Goal: Task Accomplishment & Management: Complete application form

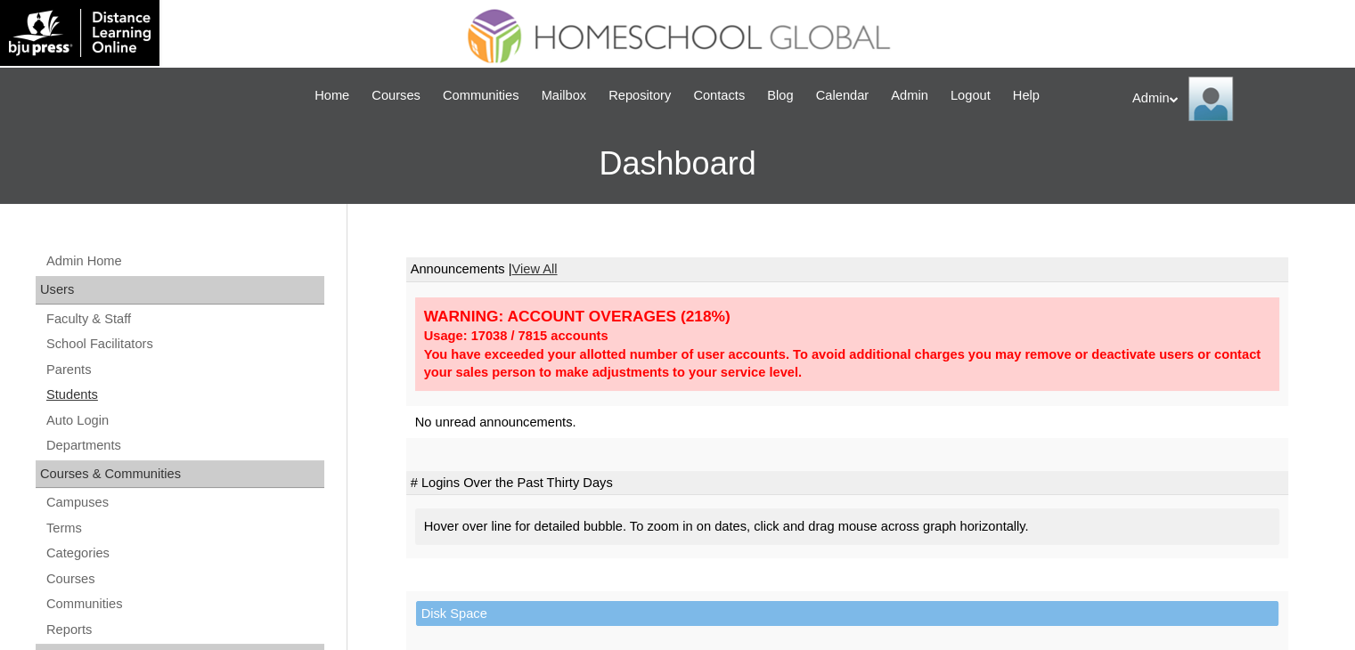
click at [78, 386] on link "Students" at bounding box center [185, 395] width 280 height 22
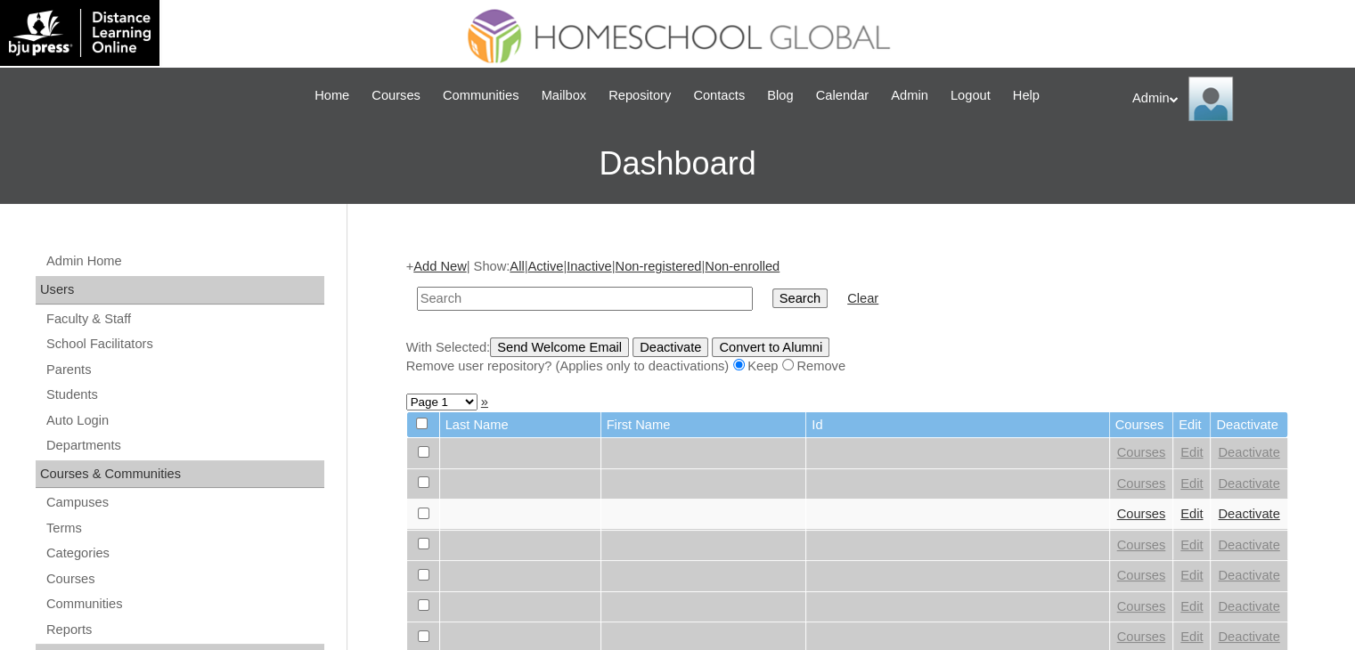
click at [438, 264] on link "Add New" at bounding box center [439, 266] width 53 height 14
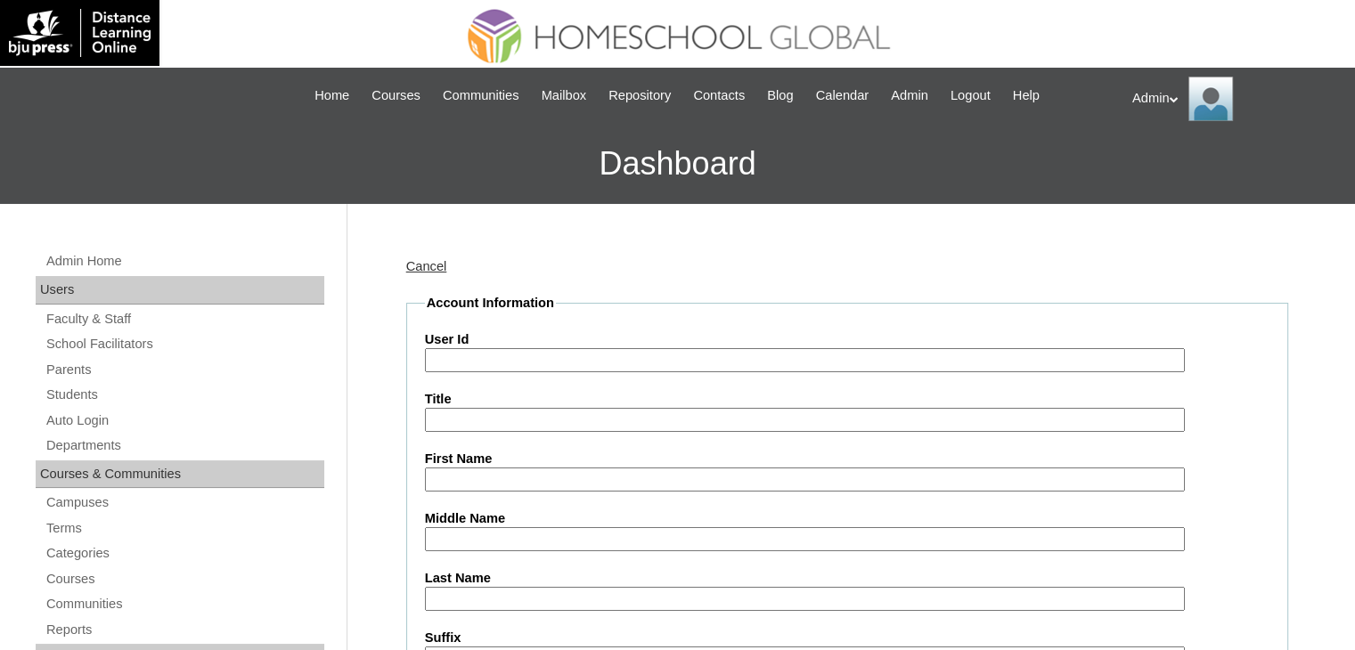
click at [534, 364] on input "User Id" at bounding box center [805, 360] width 760 height 24
paste input "S2025-2504430"
type input "S2025-2504430"
click at [486, 471] on input "First Name" at bounding box center [805, 480] width 760 height 24
paste input "Kirkval Jacob"
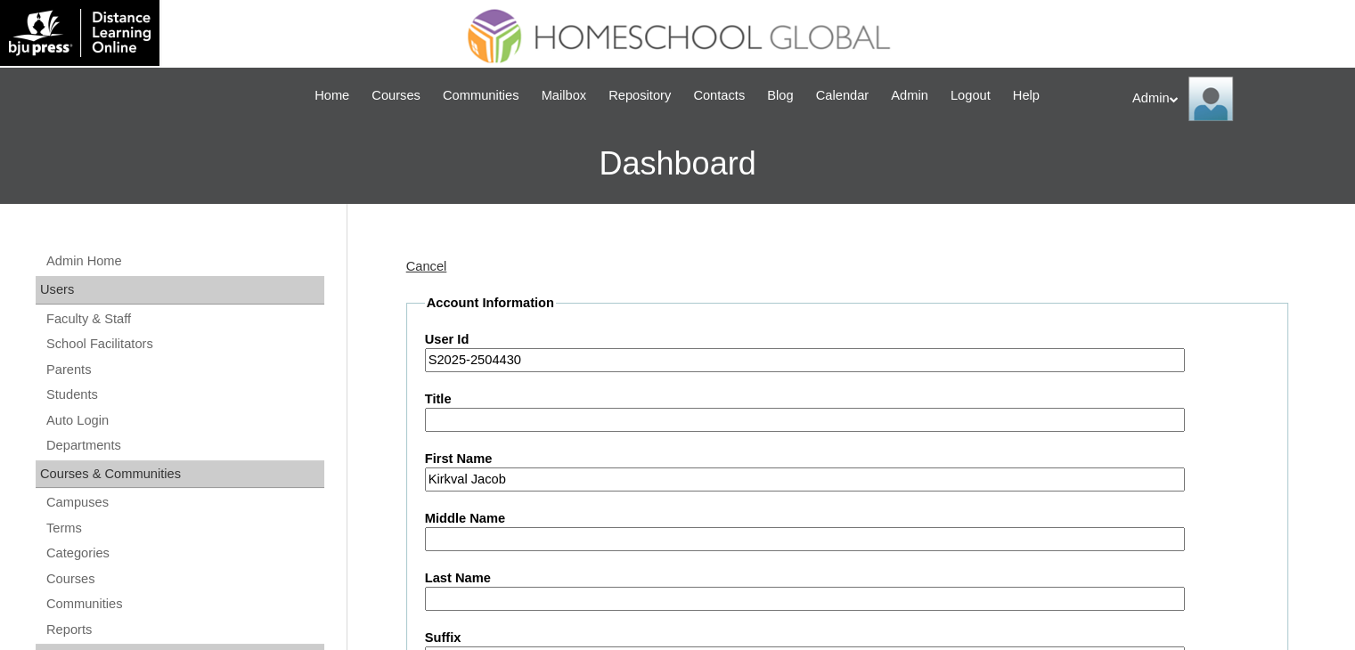
type input "Kirkval Jacob"
click at [538, 591] on input "Last Name" at bounding box center [805, 599] width 760 height 24
paste input "Espiritu"
type input "Espiritu"
click at [487, 536] on input "Middle Name" at bounding box center [805, 539] width 760 height 24
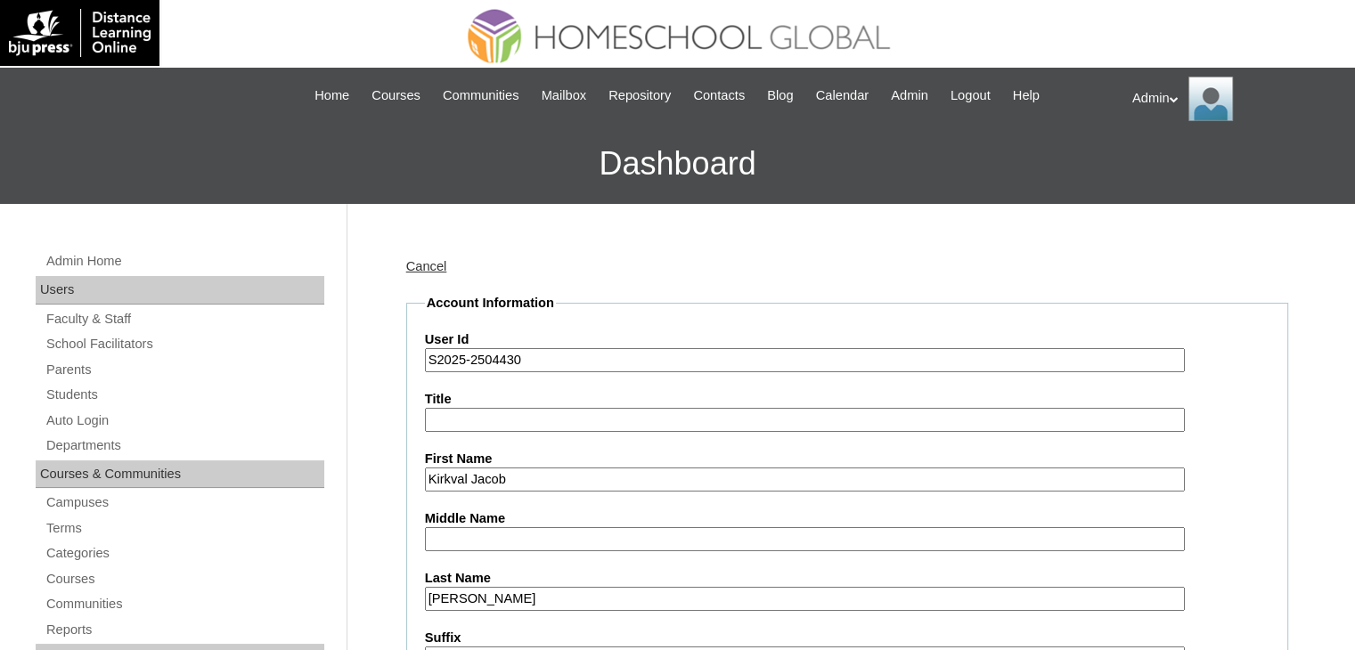
paste input "Chavez"
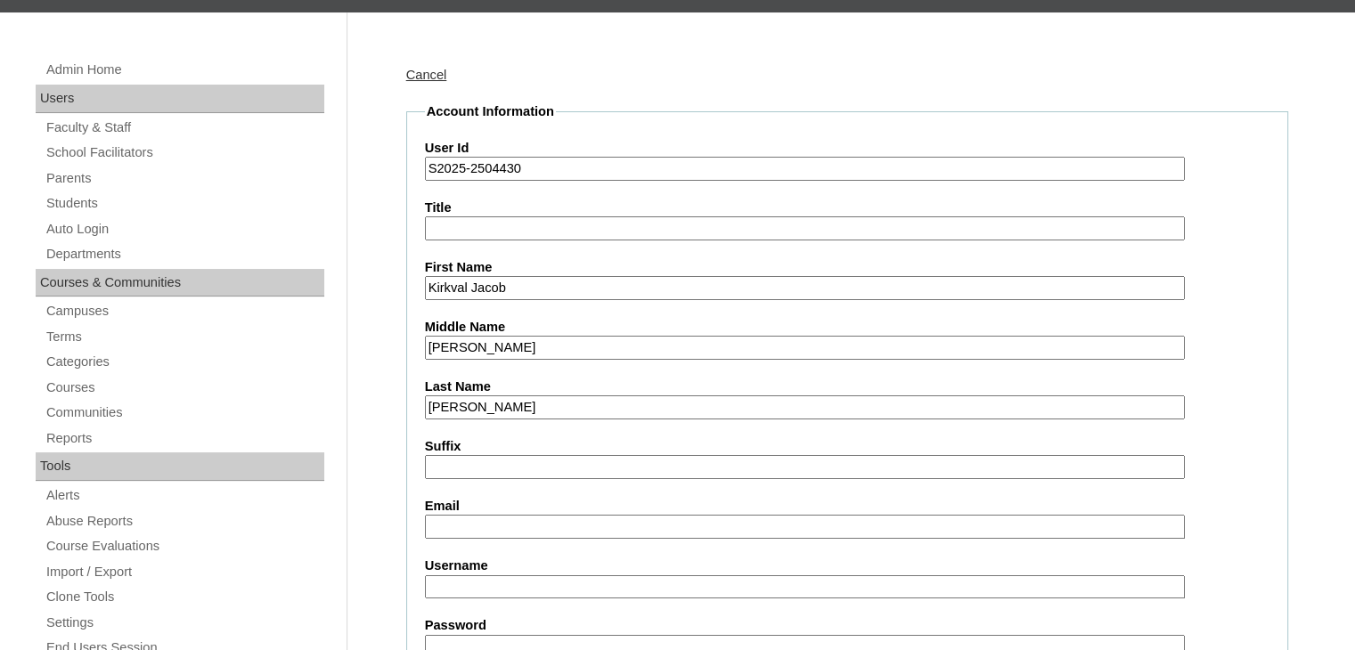
scroll to position [192, 0]
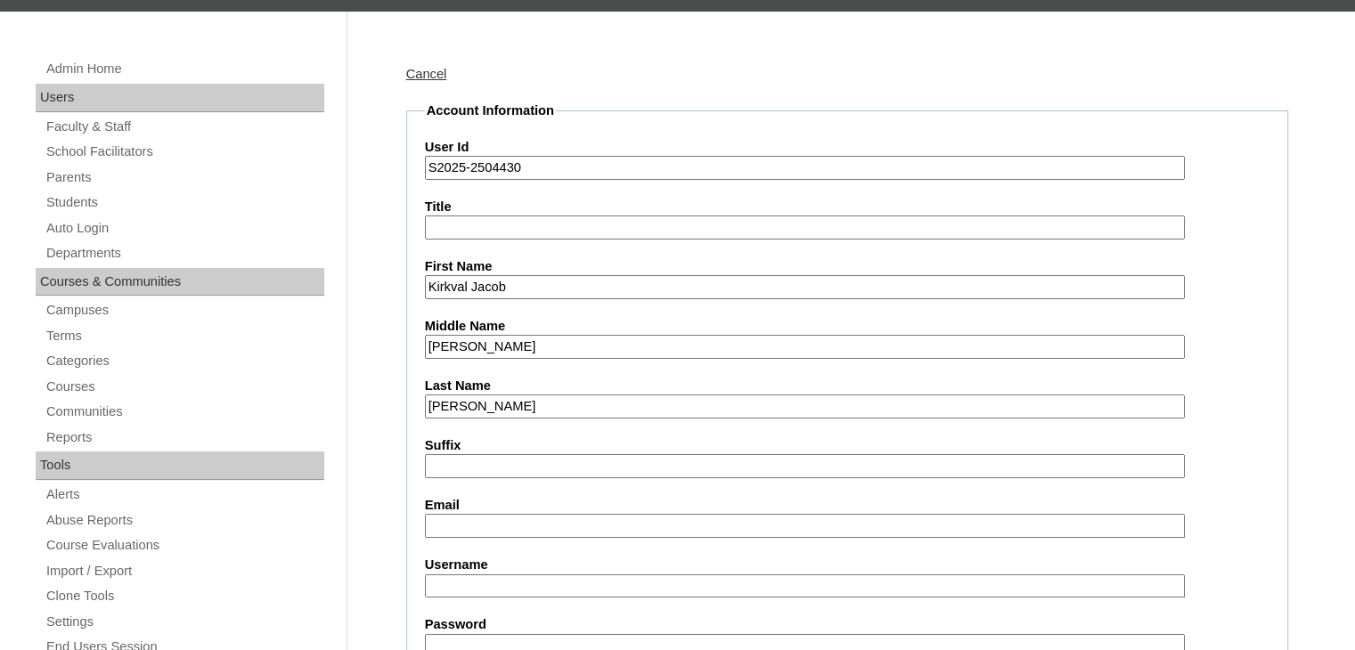
type input "Chavez"
click at [484, 525] on input "Email" at bounding box center [805, 526] width 760 height 24
paste input "chavez_corin@yahoo.com"
type input "chavez_corin@yahoo.com"
click at [470, 583] on input "Username" at bounding box center [805, 587] width 760 height 24
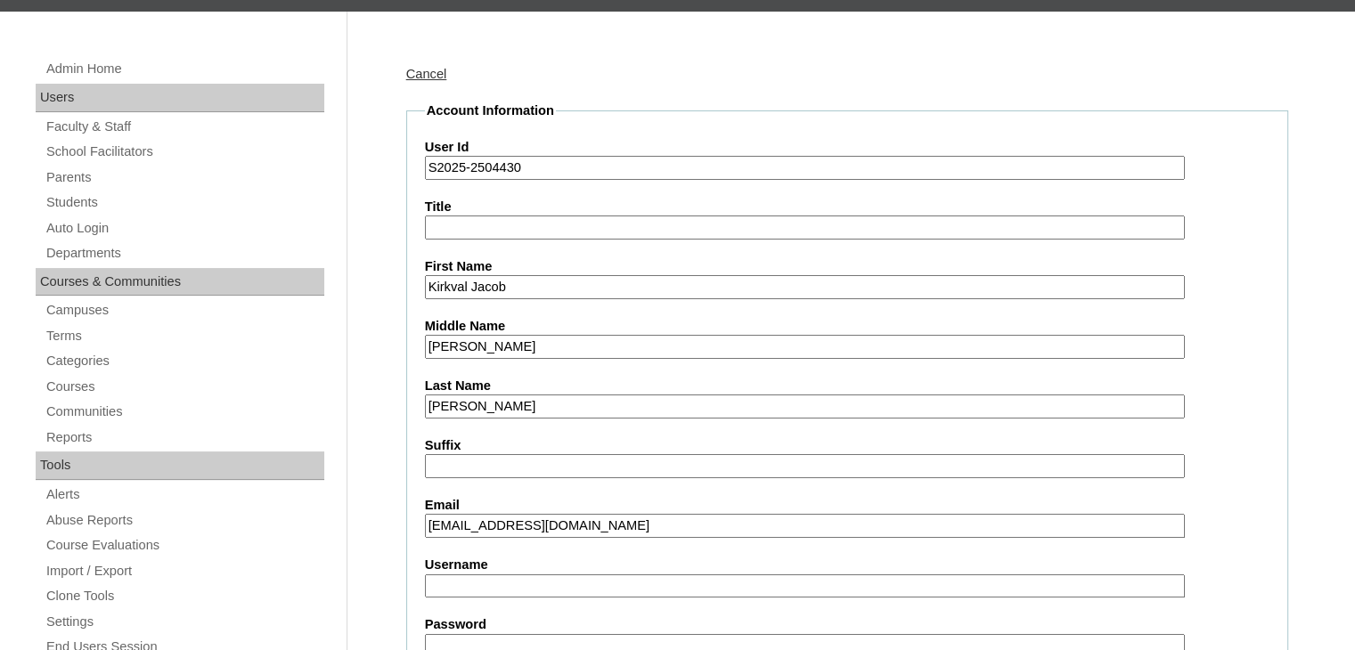
paste input "kirkvaljac.jacob"
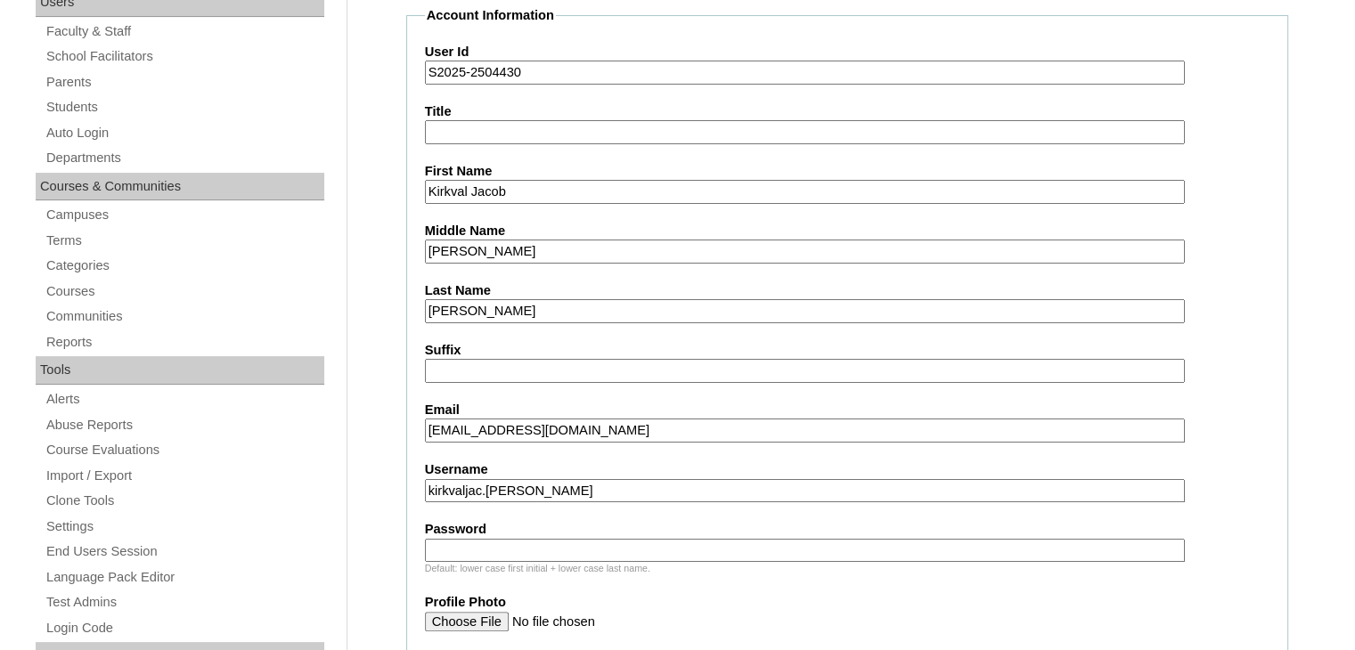
scroll to position [292, 0]
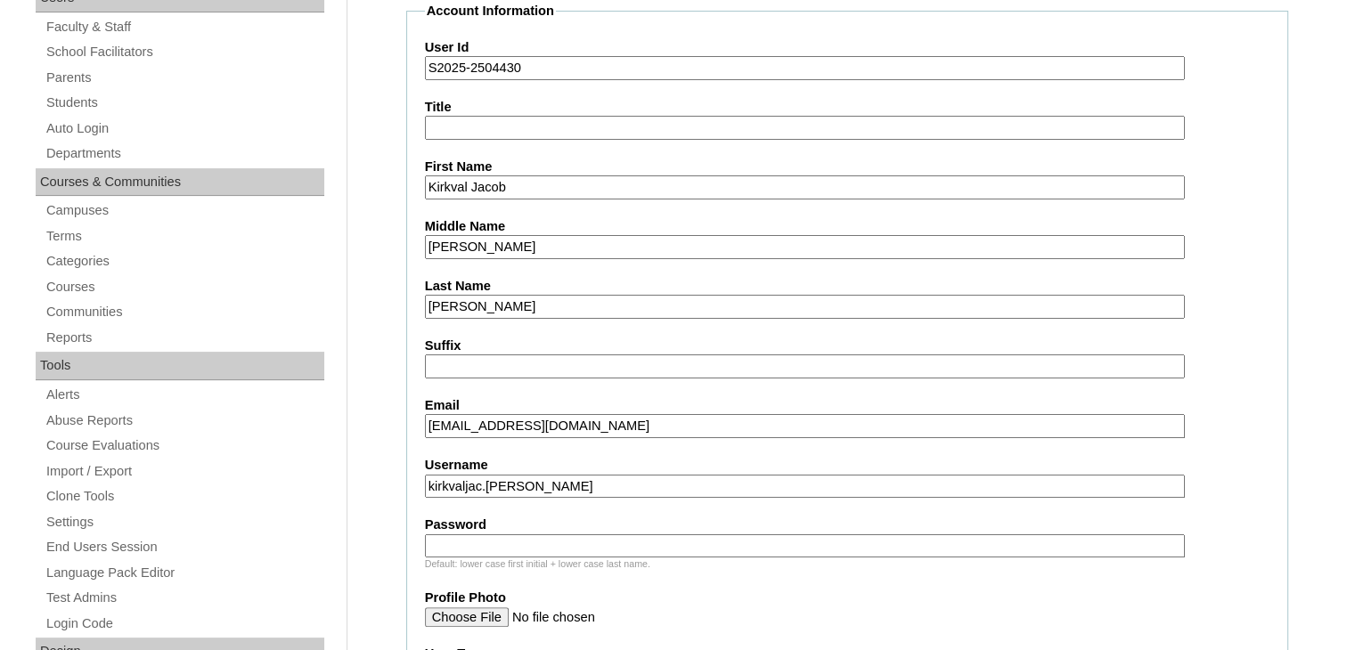
type input "kirkvaljac.jacob"
click at [506, 536] on input "Password" at bounding box center [805, 547] width 760 height 24
type input "DLOS2025"
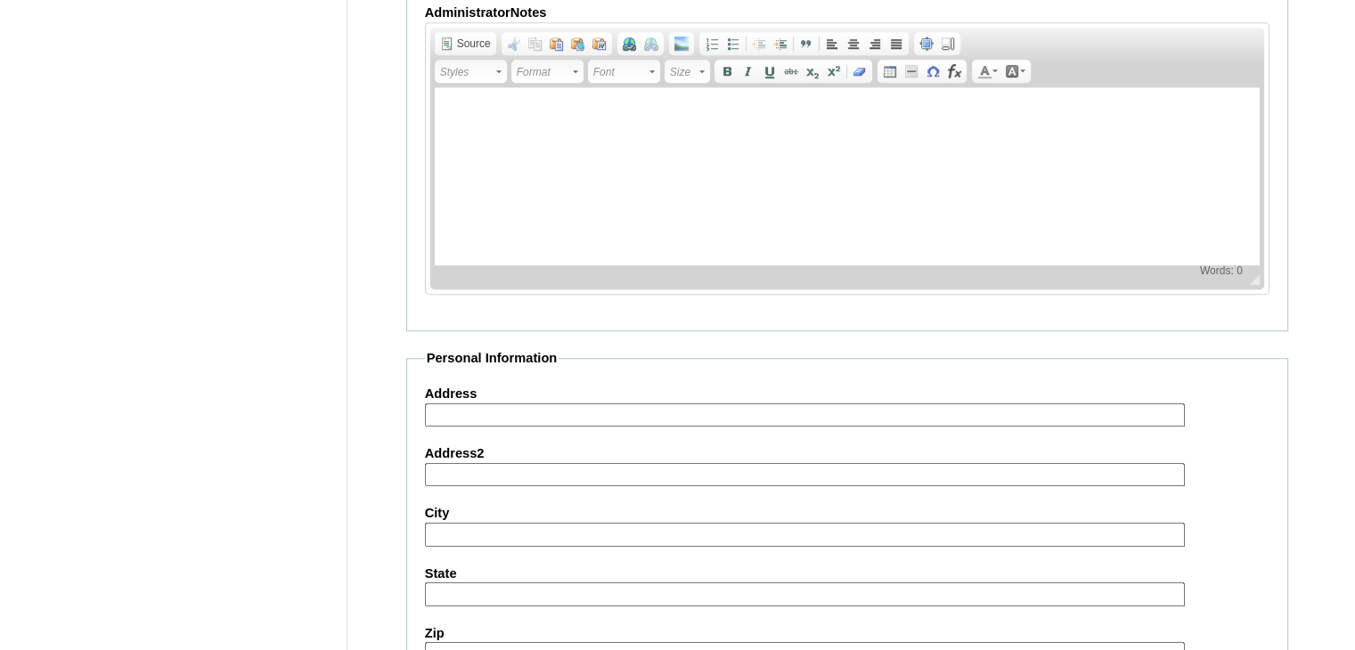
scroll to position [2042, 0]
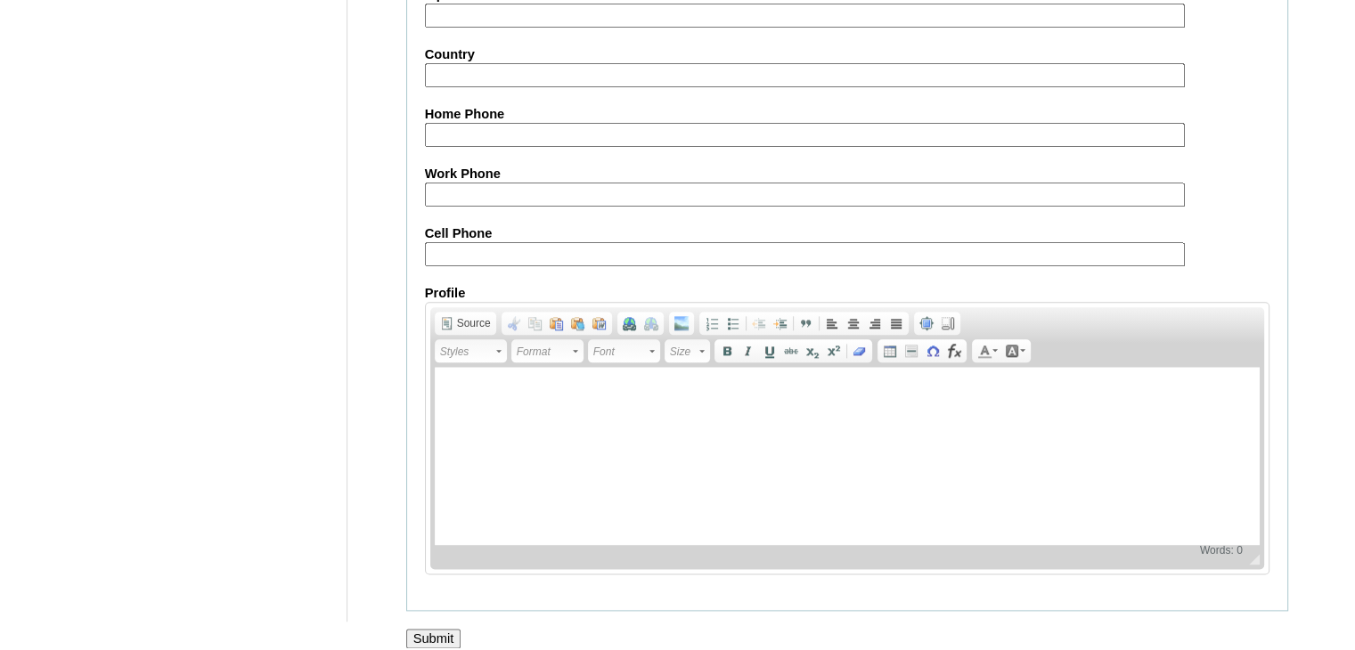
click at [434, 629] on input "Submit" at bounding box center [433, 639] width 55 height 20
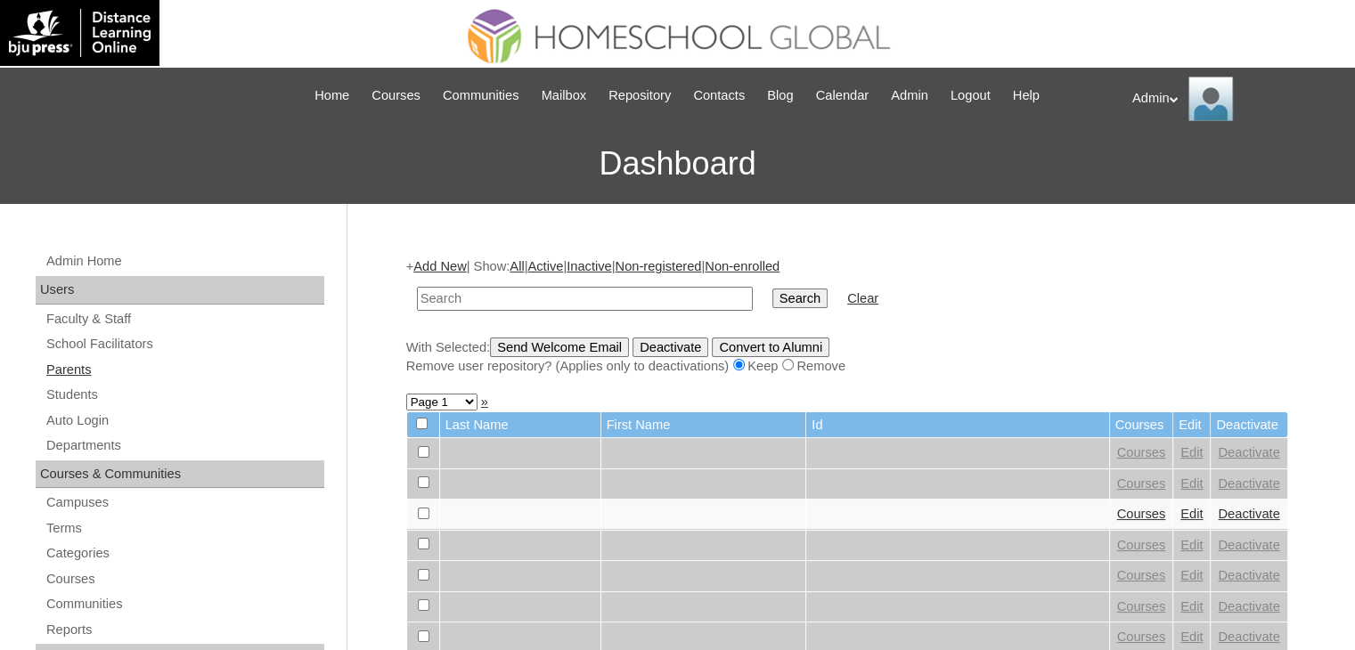
click at [78, 367] on link "Parents" at bounding box center [185, 370] width 280 height 22
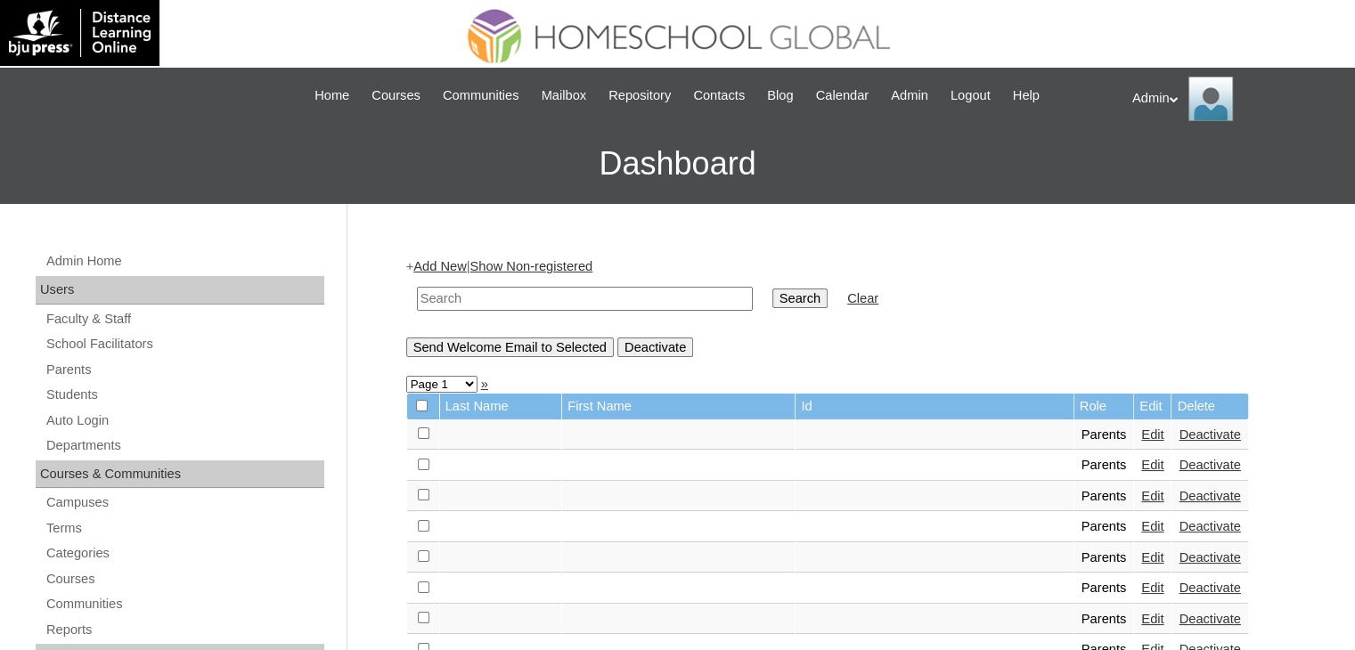
click at [443, 268] on link "Add New" at bounding box center [439, 266] width 53 height 14
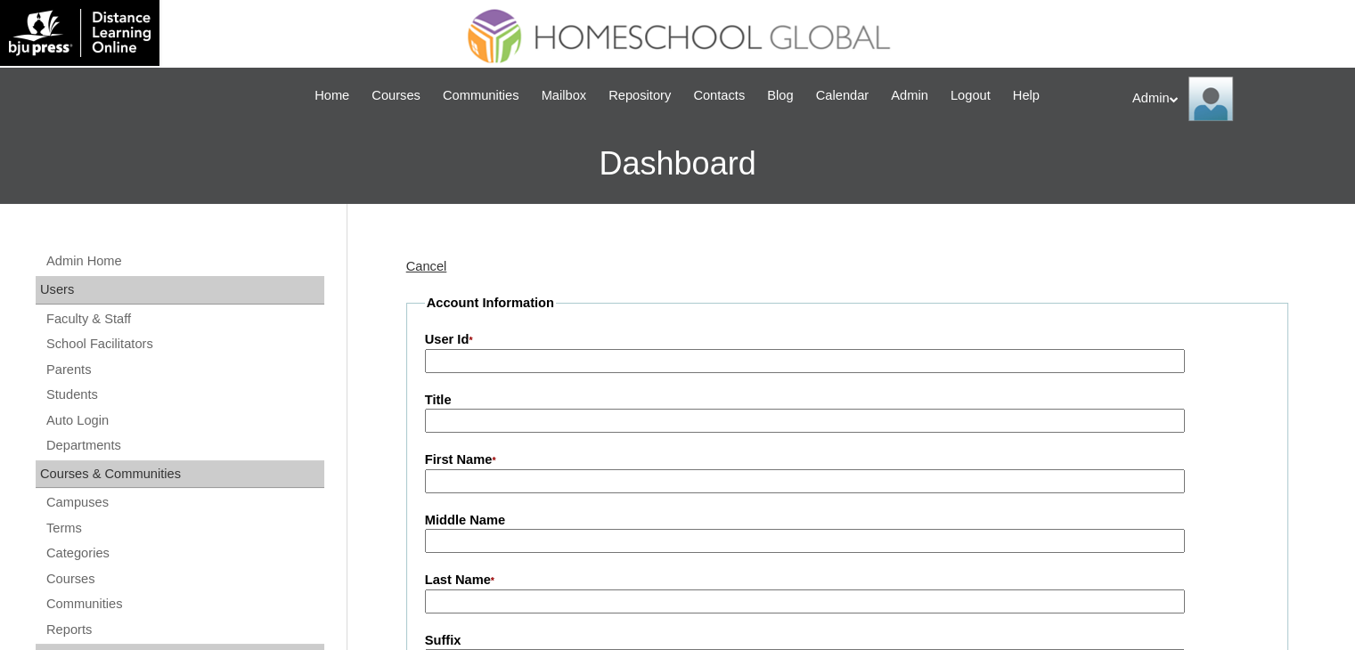
click at [487, 360] on input "User Id *" at bounding box center [805, 361] width 760 height 24
paste input "2025-2504430"
type input "2025-2504430"
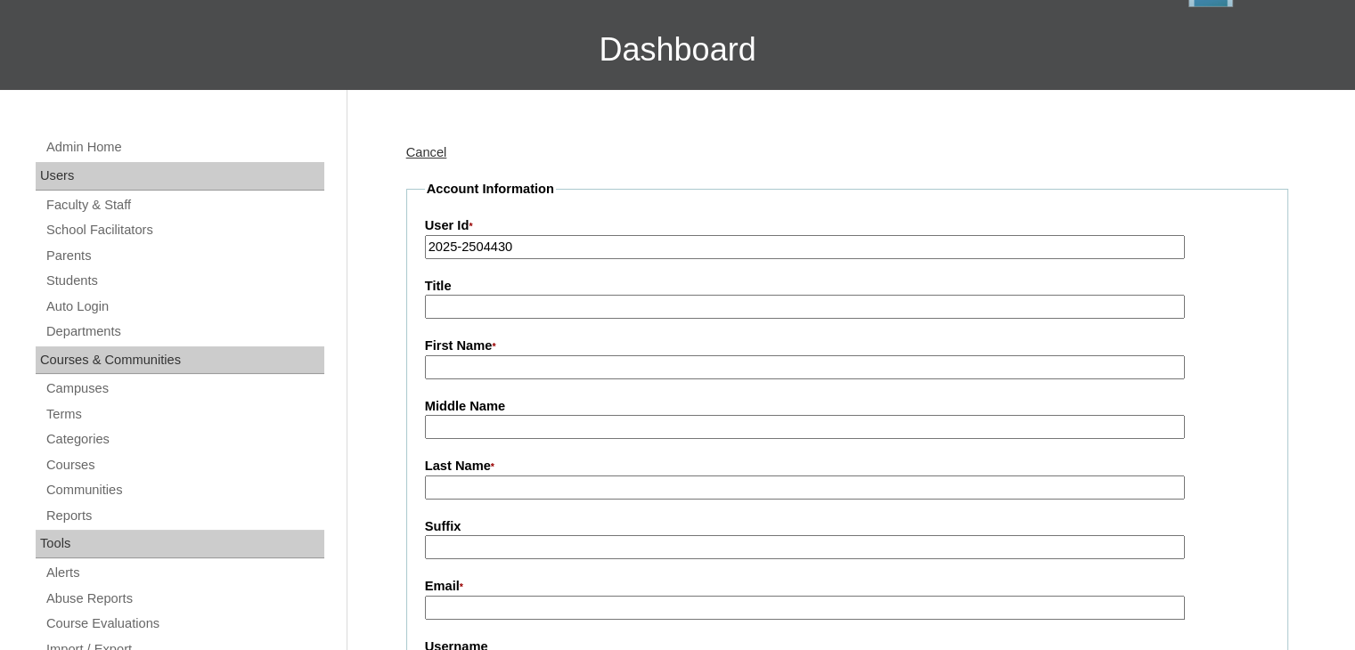
scroll to position [210, 0]
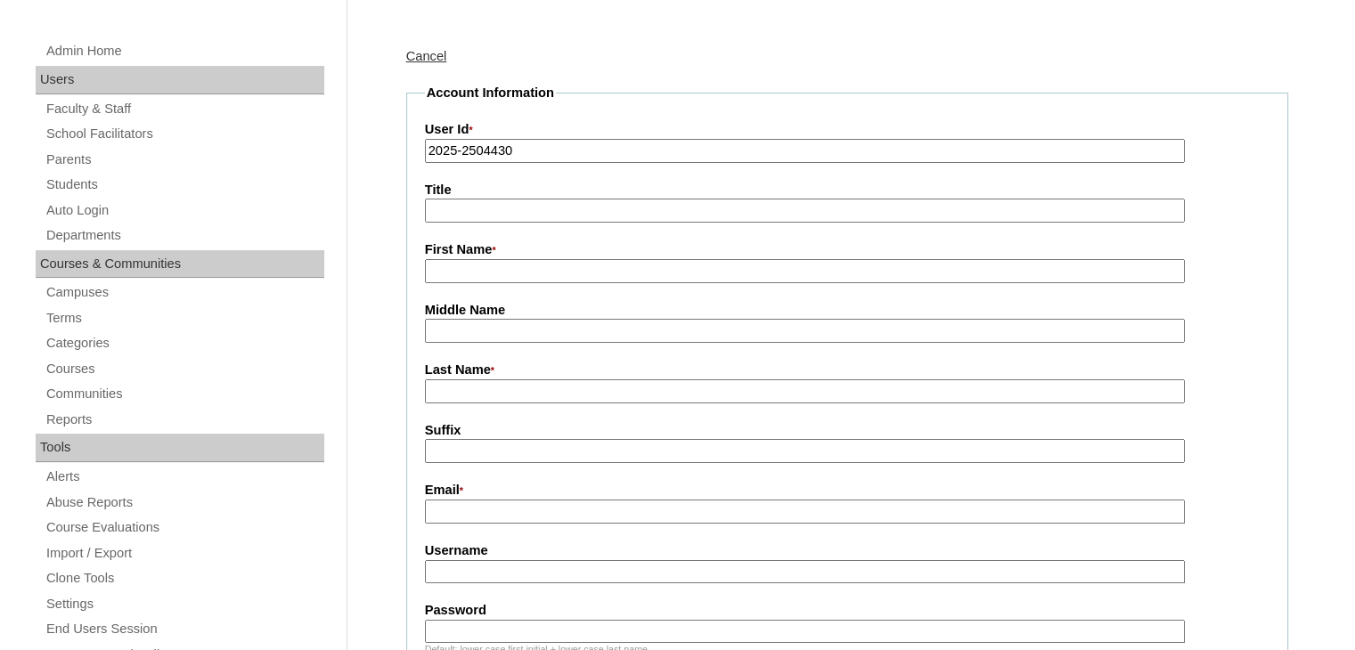
click at [521, 561] on input "Username" at bounding box center [805, 572] width 760 height 24
paste input "corinacon.chavez"
type input "corinacon.chavez"
click at [495, 634] on input "Password" at bounding box center [805, 632] width 760 height 24
type input "DLOF2025"
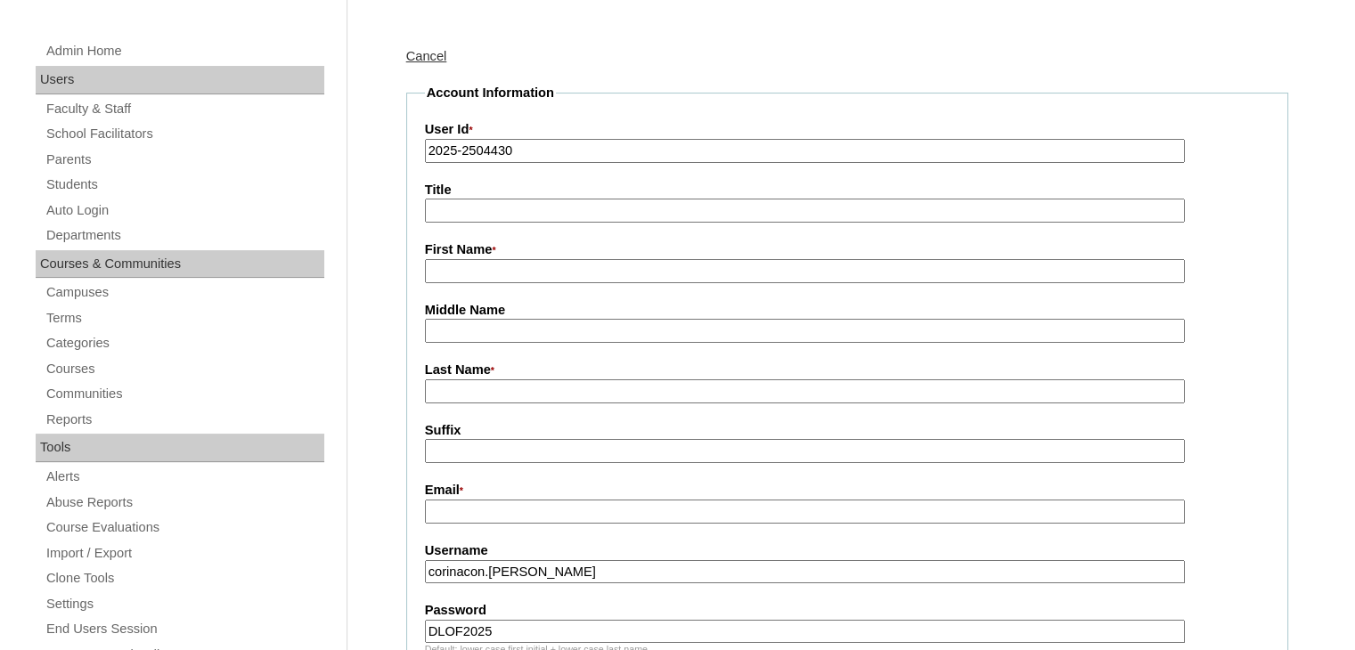
click at [510, 275] on input "First Name *" at bounding box center [805, 271] width 760 height 24
click at [523, 515] on input "Email *" at bounding box center [805, 512] width 760 height 24
paste input "chavez_corin@yahoo.com"
type input "chavez_corin@yahoo.com"
click at [495, 276] on input "First Name *" at bounding box center [805, 271] width 760 height 24
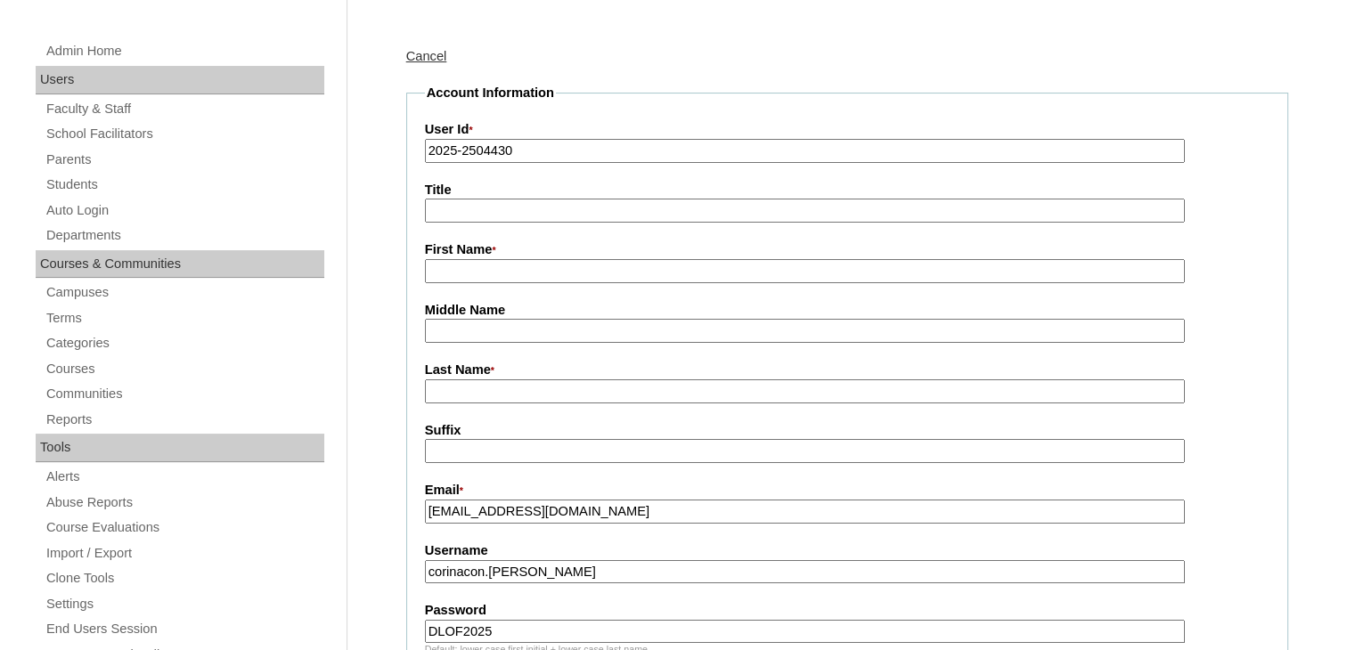
paste input "Corina Condicion Chavez"
drag, startPoint x: 609, startPoint y: 261, endPoint x: 470, endPoint y: 272, distance: 138.5
click at [470, 272] on input "Corina Condicion Chavez" at bounding box center [805, 271] width 760 height 24
type input "Corina"
click at [446, 330] on input "Middle Name" at bounding box center [805, 331] width 760 height 24
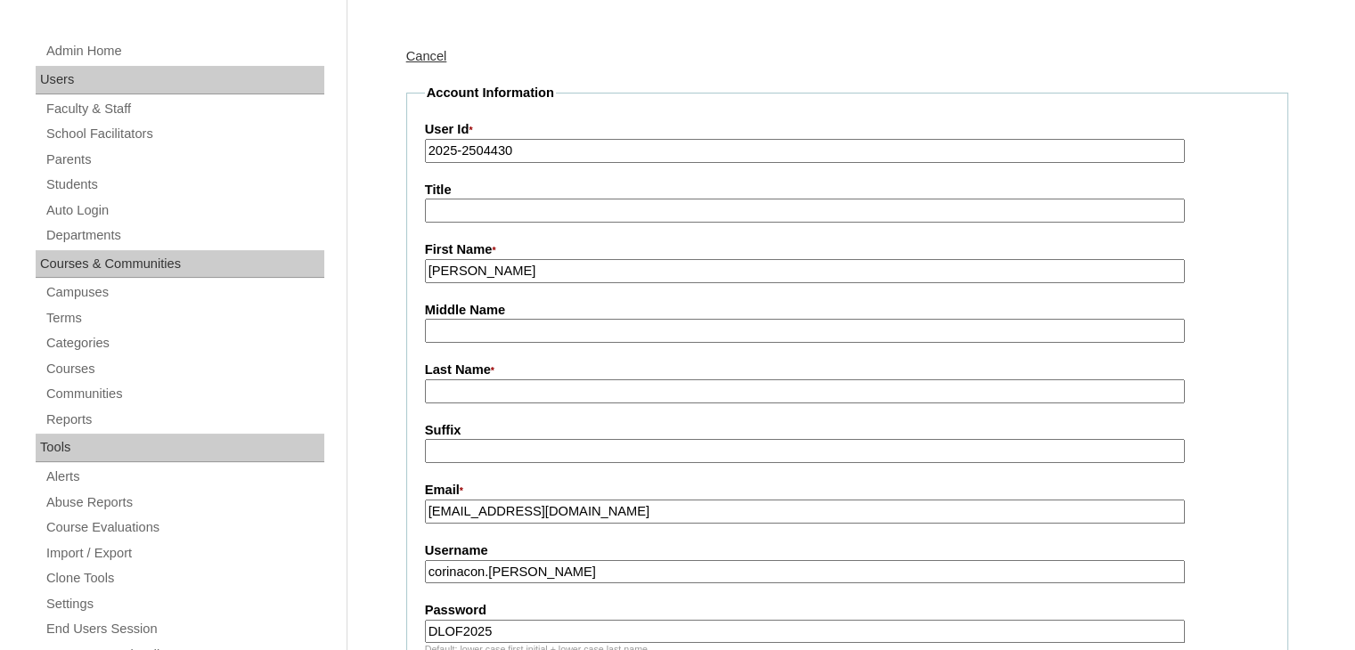
paste input "Condicion Chavez"
drag, startPoint x: 568, startPoint y: 327, endPoint x: 500, endPoint y: 329, distance: 67.7
click at [500, 329] on input "Condicion Chavez" at bounding box center [805, 331] width 760 height 24
type input "Condicion"
click at [442, 394] on input "Last Name *" at bounding box center [805, 392] width 760 height 24
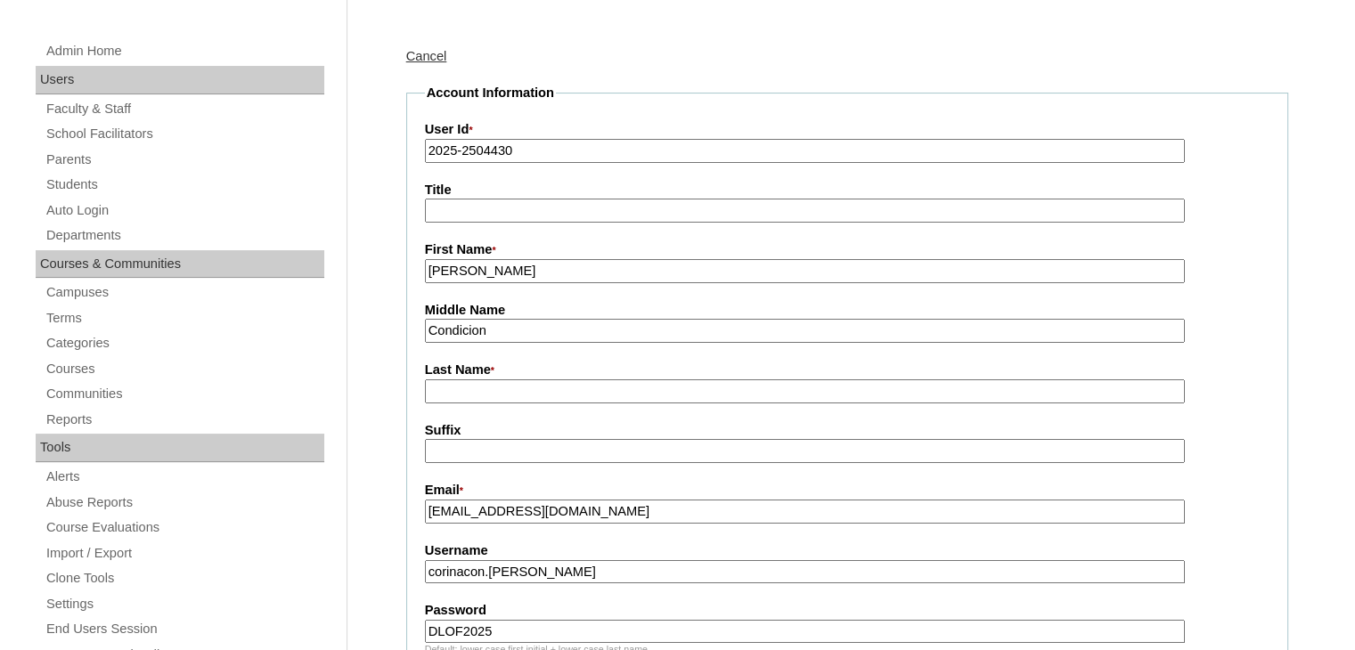
paste input "Chavez"
type input "Chavez"
click at [429, 328] on input "Condicion" at bounding box center [805, 331] width 760 height 24
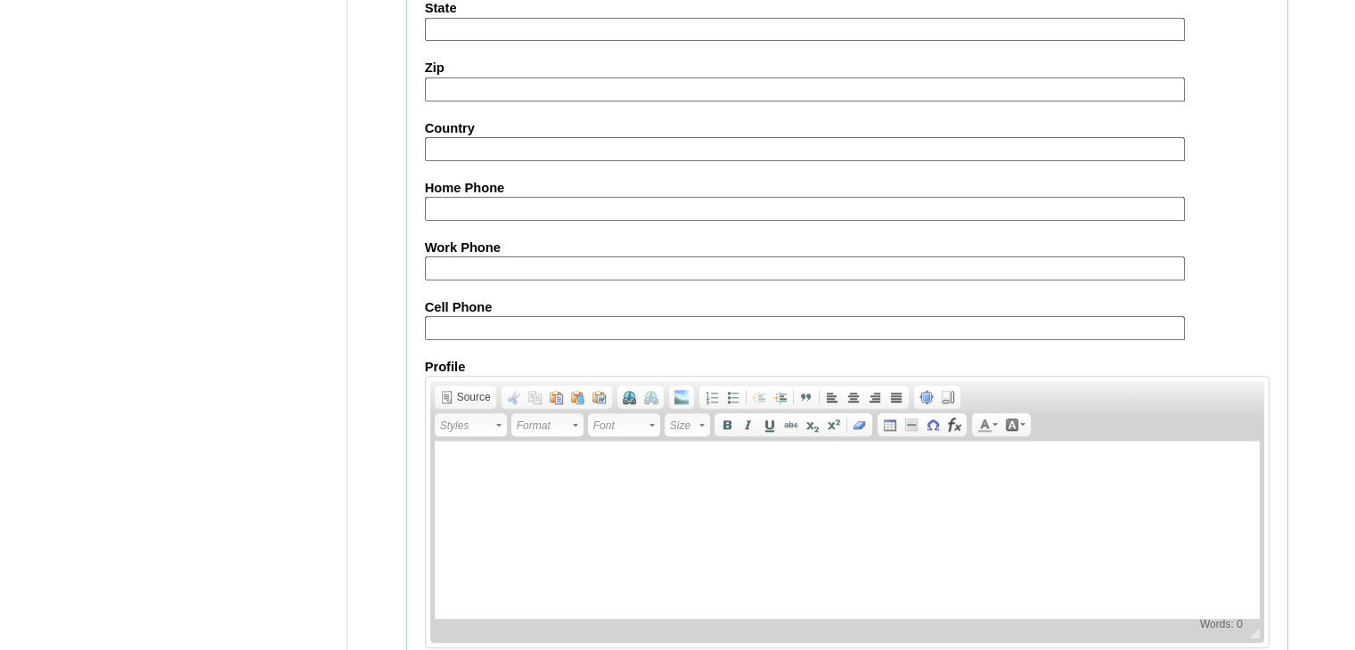
scroll to position [1739, 0]
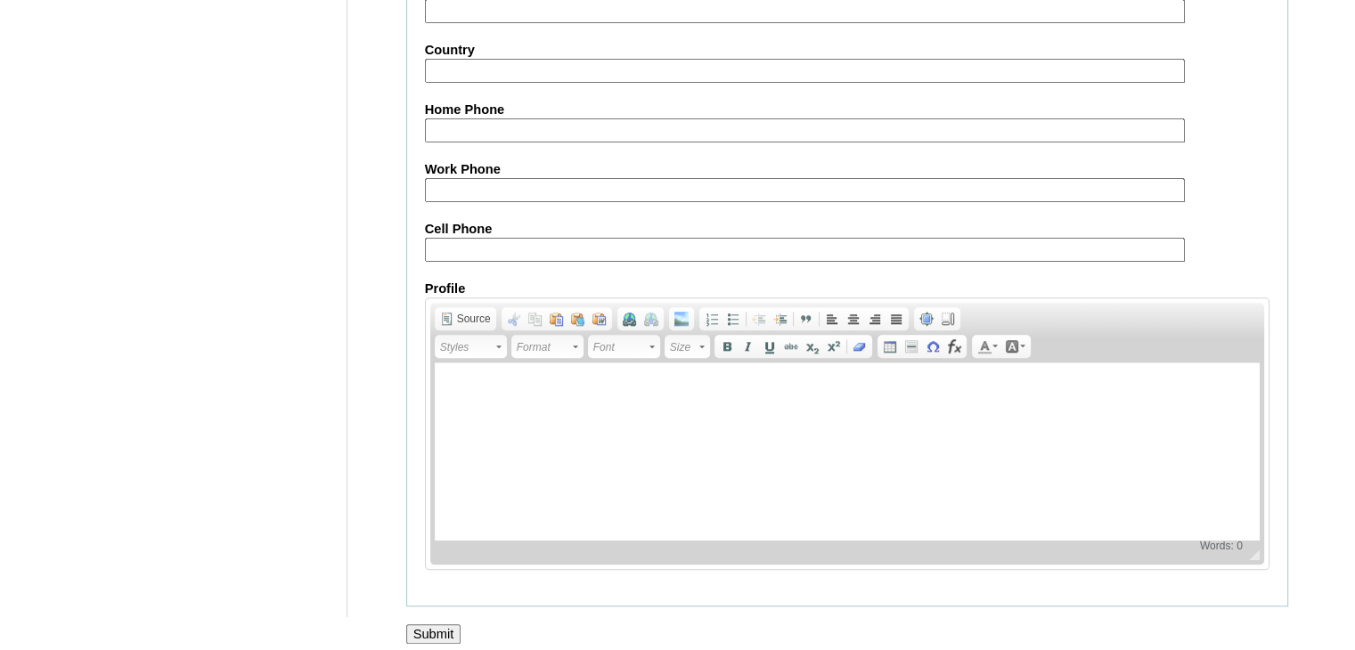
type input "Condicion"
click at [432, 625] on input "Submit" at bounding box center [433, 635] width 55 height 20
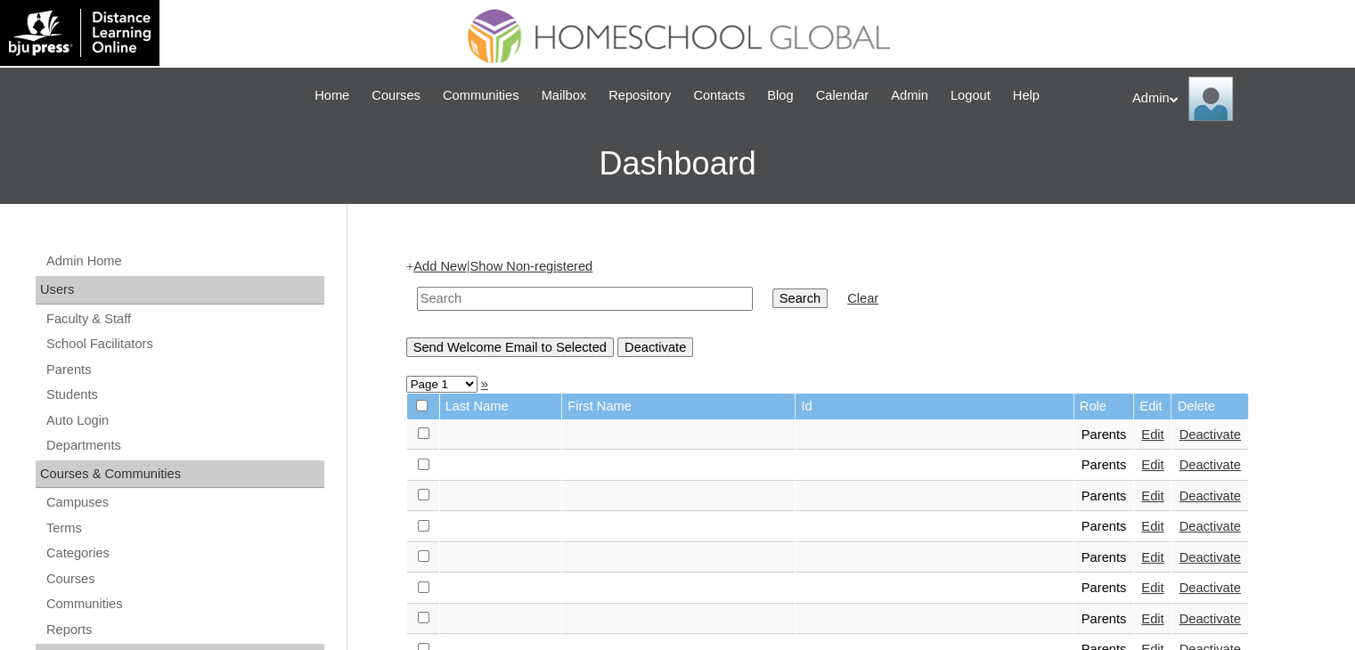
click at [585, 298] on input "text" at bounding box center [585, 299] width 336 height 24
type input "[PERSON_NAME]"
click at [773, 293] on input "Search" at bounding box center [800, 299] width 55 height 20
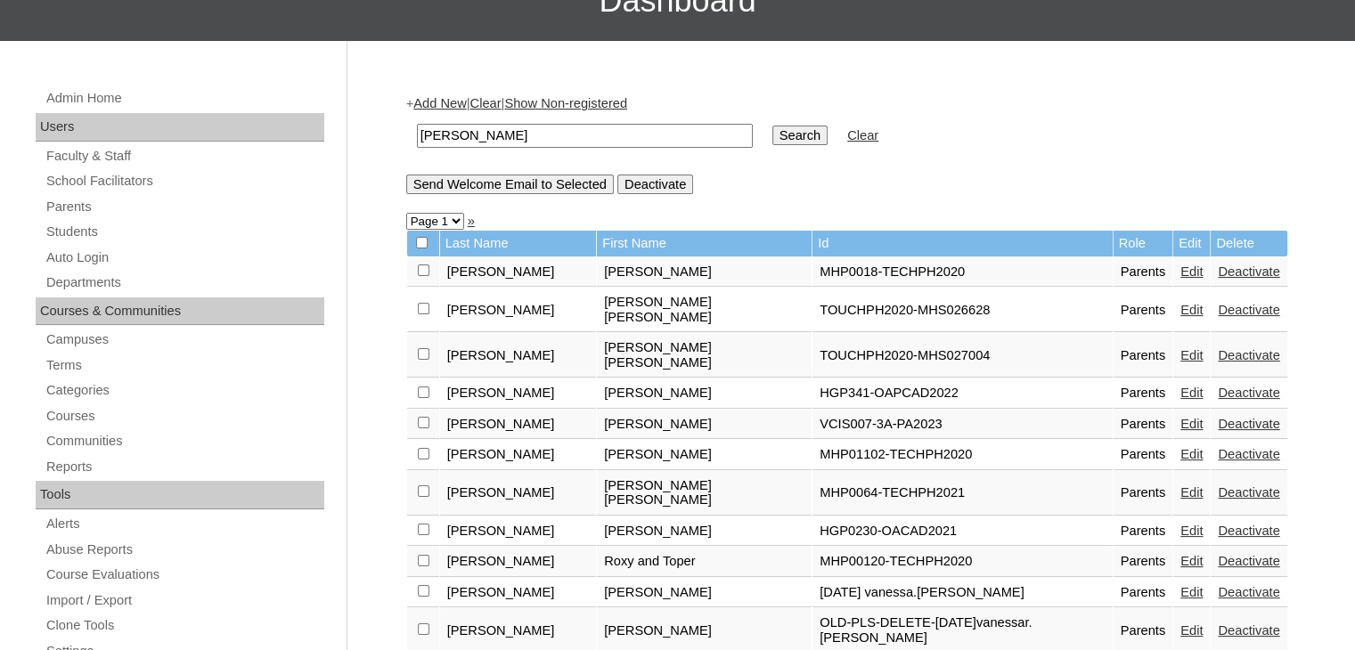
scroll to position [144, 0]
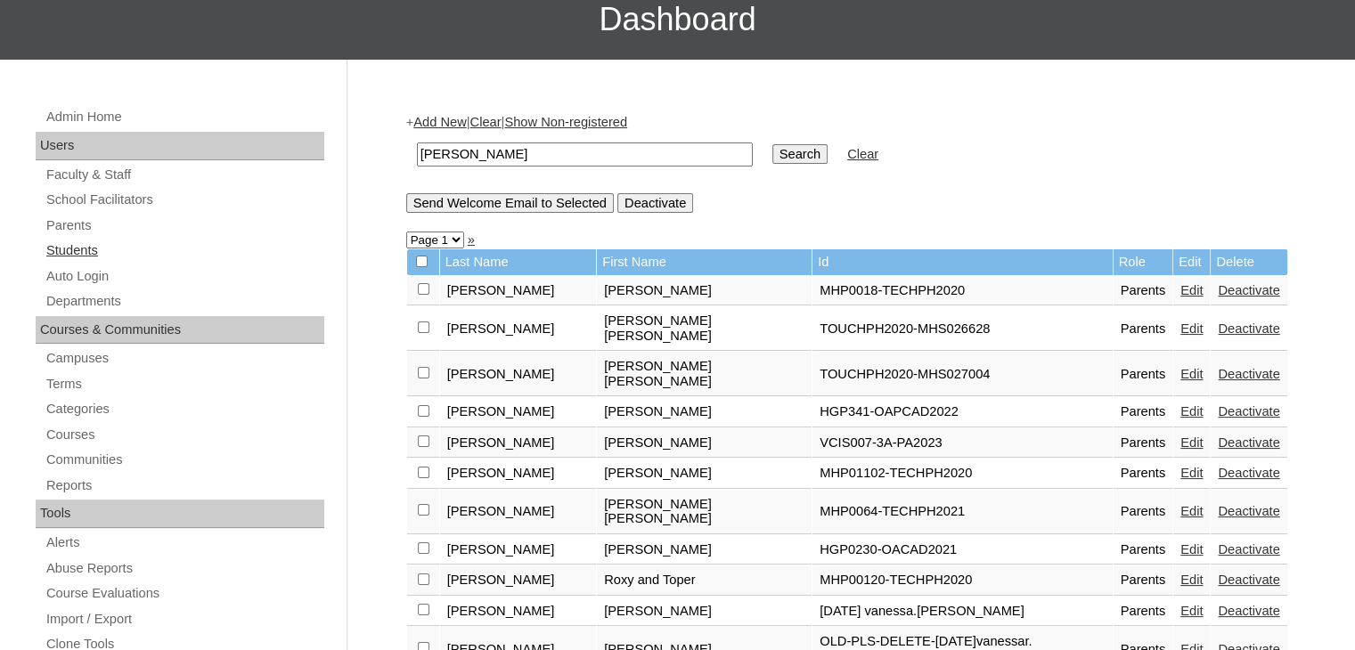
click at [82, 250] on link "Students" at bounding box center [185, 251] width 280 height 22
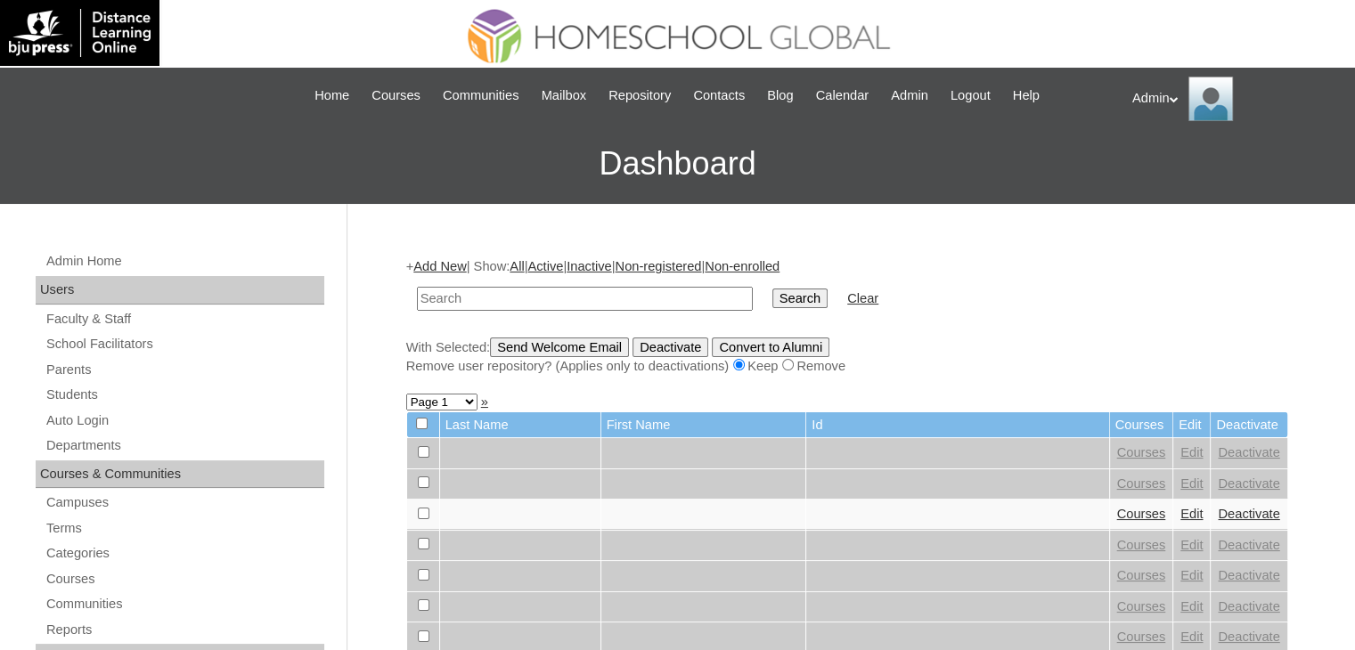
click at [544, 289] on input "text" at bounding box center [585, 299] width 336 height 24
type input "[PERSON_NAME]"
click at [773, 306] on input "Search" at bounding box center [800, 299] width 55 height 20
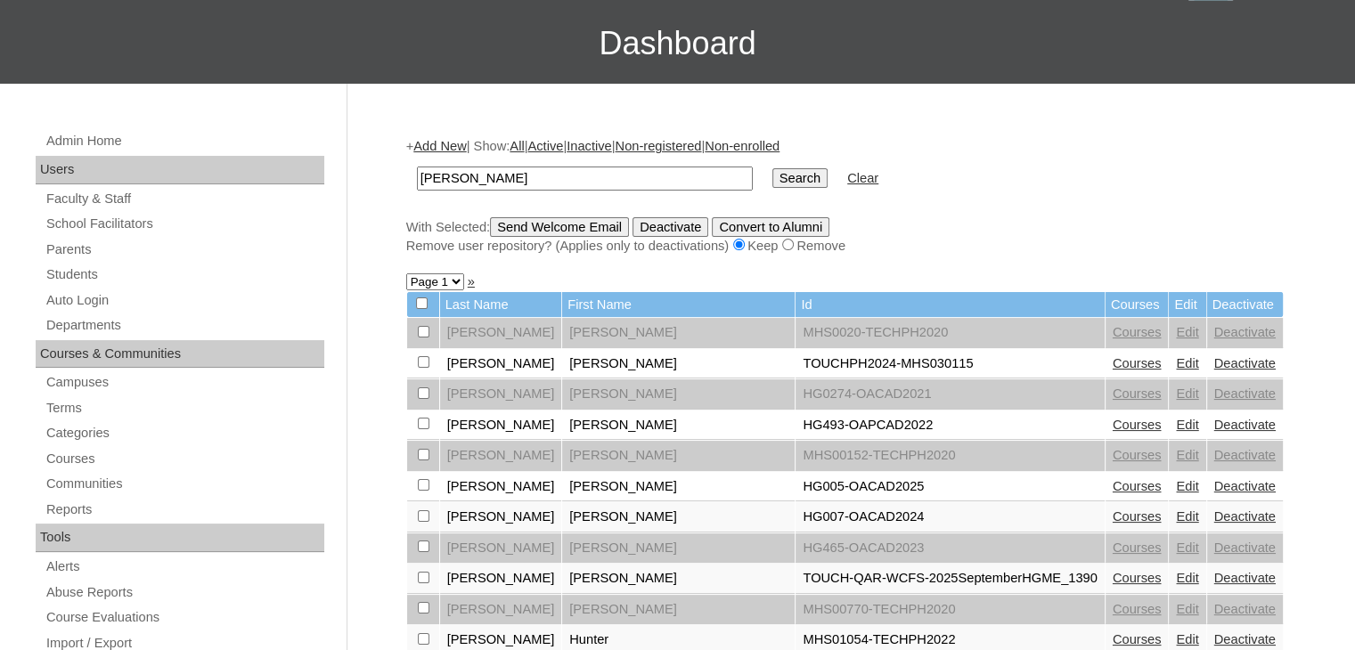
scroll to position [237, 0]
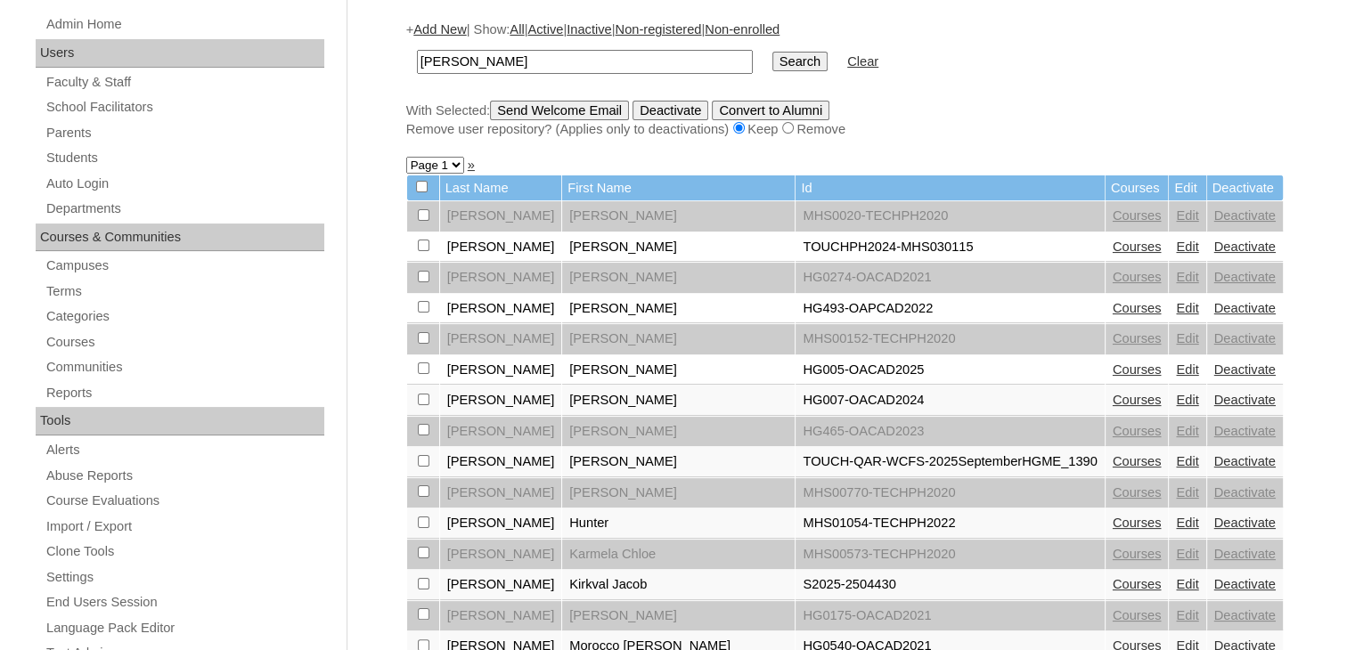
click at [1176, 577] on link "Edit" at bounding box center [1187, 584] width 22 height 14
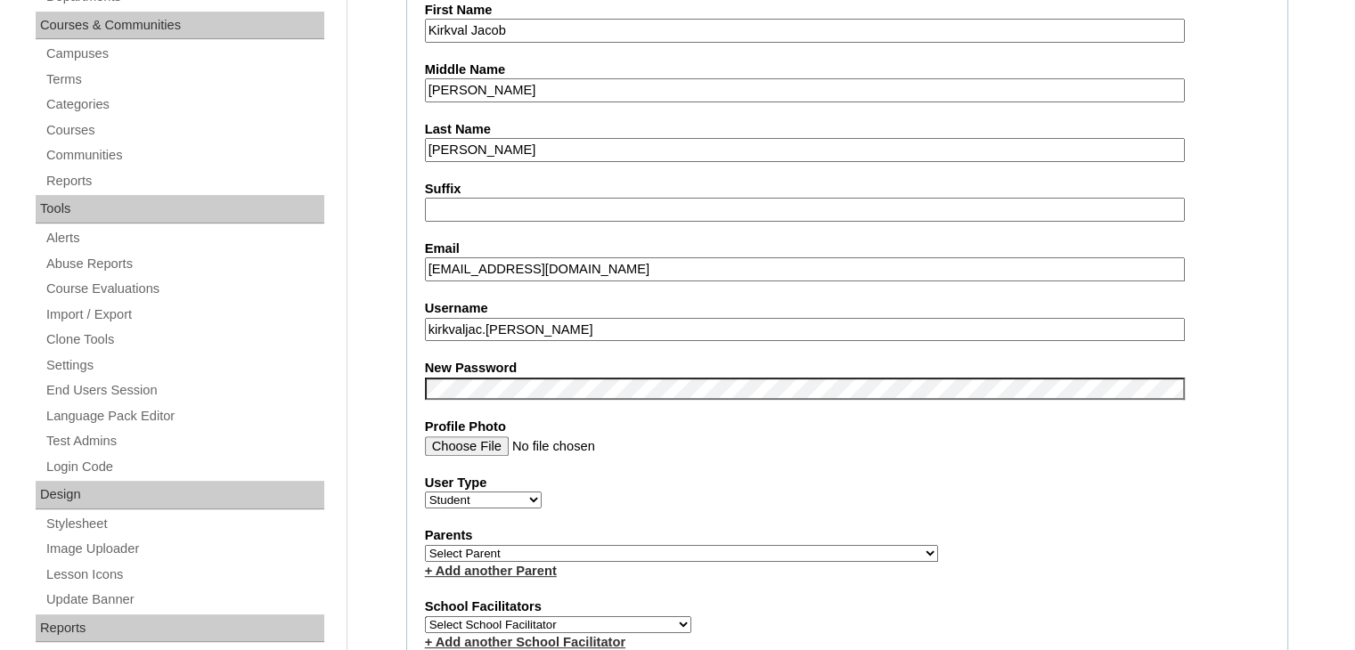
scroll to position [458, 0]
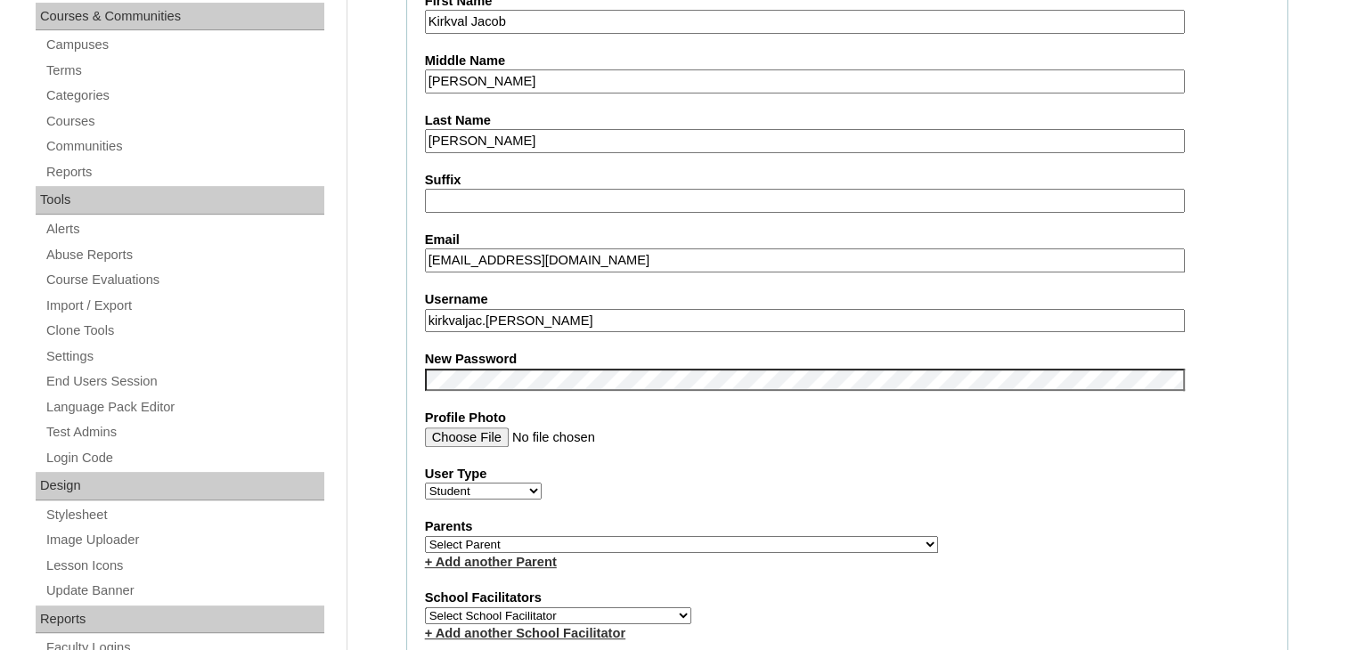
click at [587, 538] on select "Select Parent , , , , , , , , , , , , , , , , , , , , , , , , , , , , , , , , ,…" at bounding box center [681, 544] width 513 height 17
click at [721, 536] on select "Select Parent , , , , , , , , , , , , , , , , , , , , , , , , , , , , , , , , ,…" at bounding box center [681, 544] width 513 height 17
select select "44186"
click at [425, 536] on select "Select Parent , , , , , , , , , , , , , , , , , , , , , , , , , , , , , , , , ,…" at bounding box center [681, 544] width 513 height 17
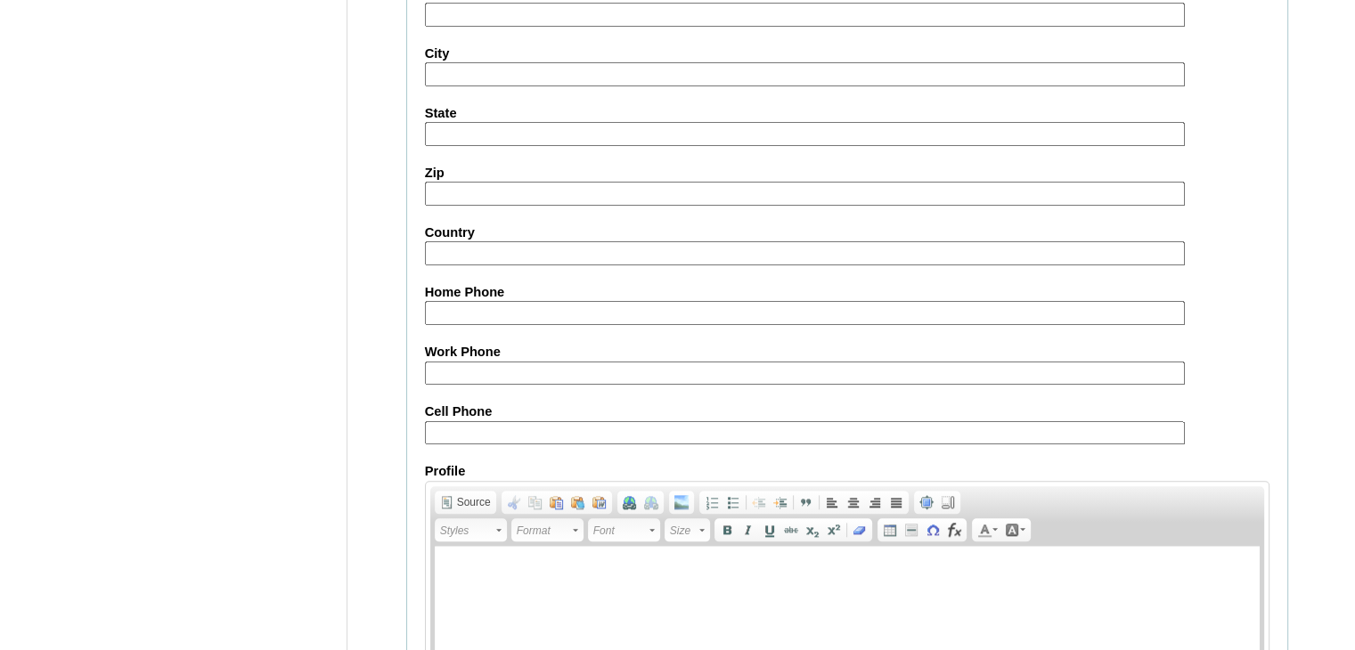
scroll to position [2029, 0]
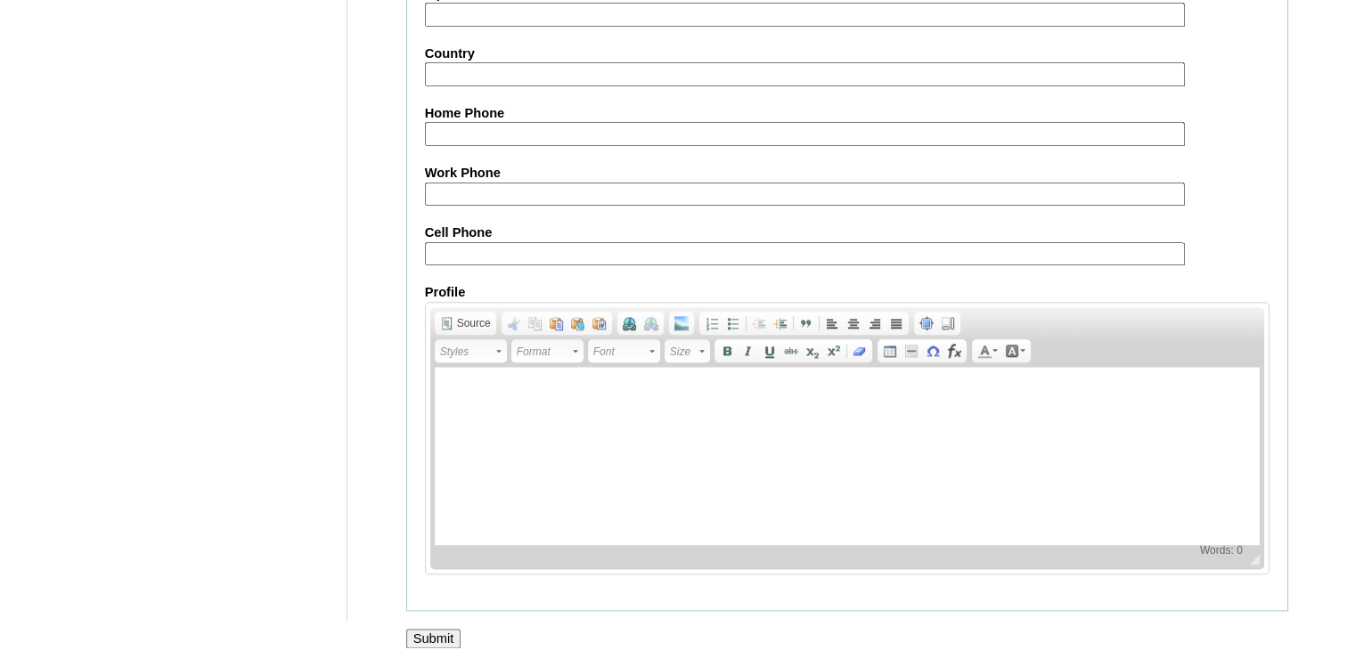
click at [431, 629] on input "Submit" at bounding box center [433, 639] width 55 height 20
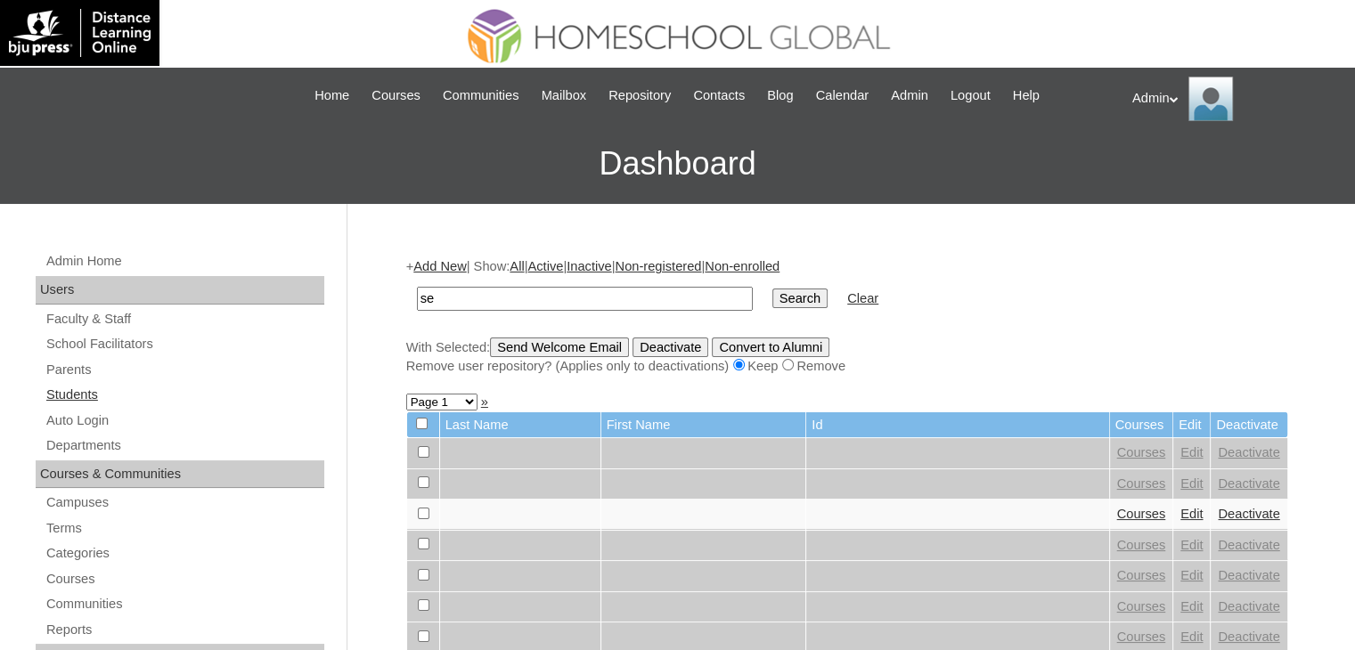
type input "s"
type input "[PERSON_NAME]"
click at [773, 300] on input "Search" at bounding box center [800, 299] width 55 height 20
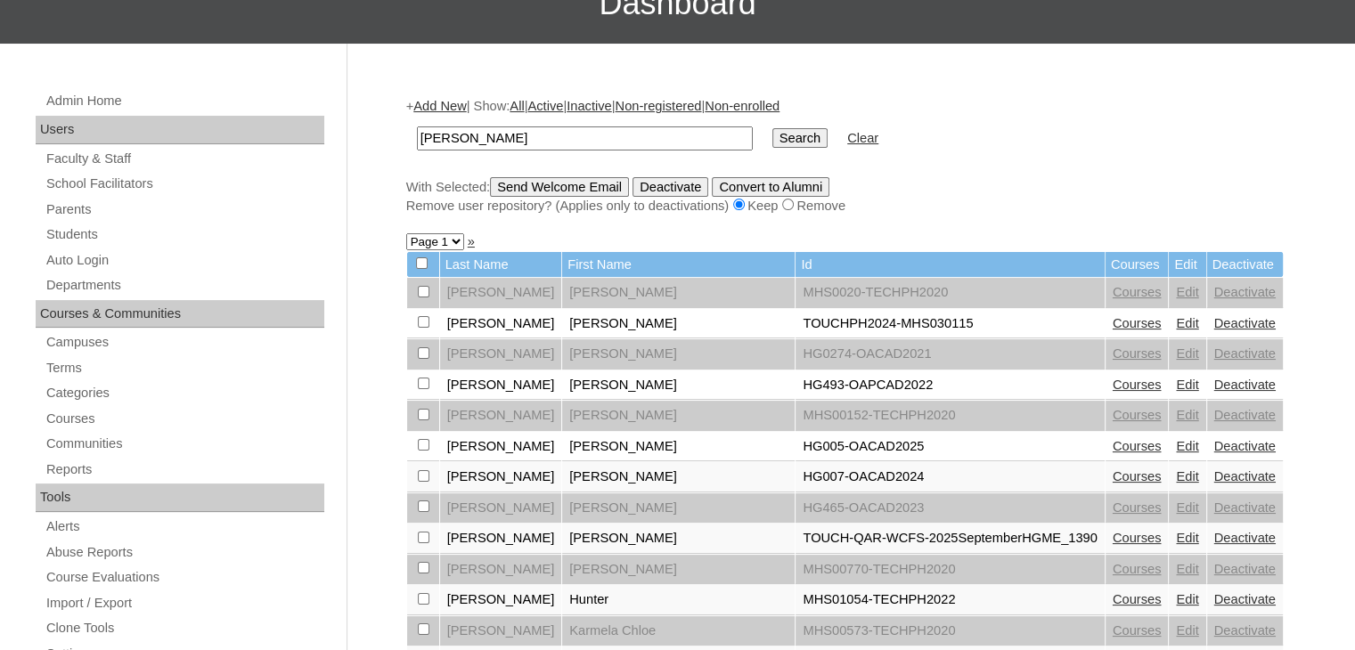
scroll to position [185, 0]
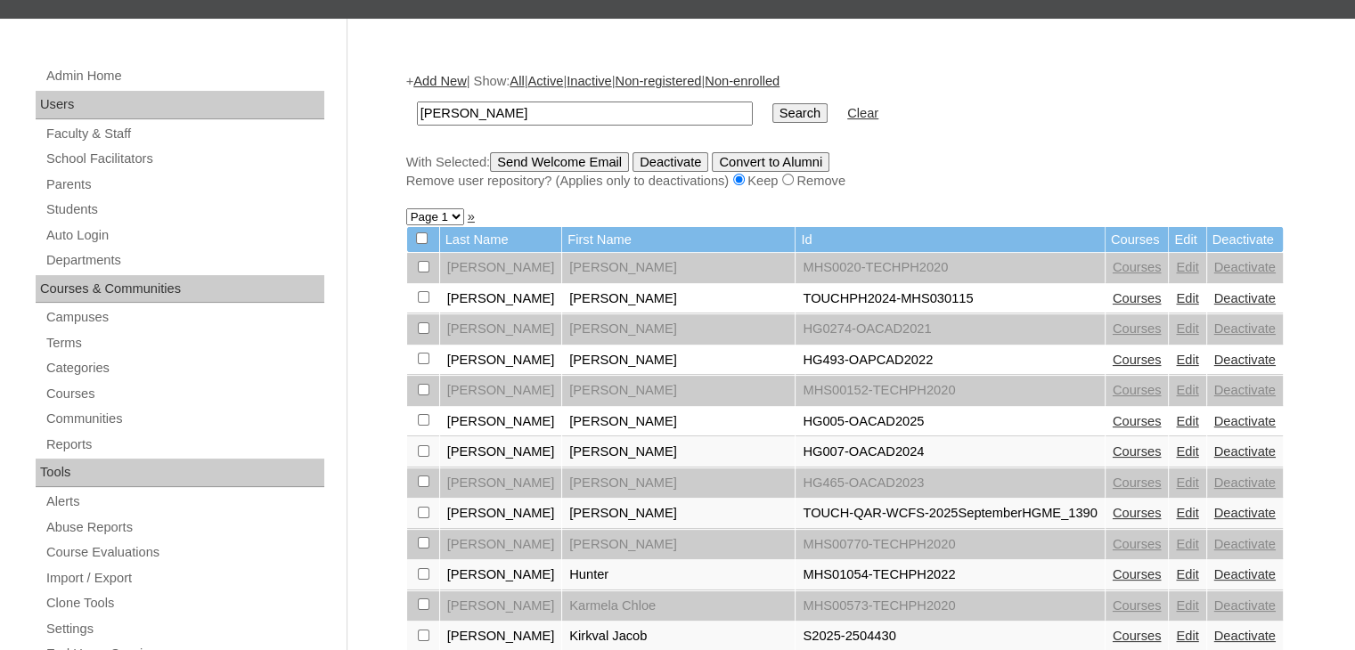
click at [1113, 638] on link "Courses" at bounding box center [1137, 636] width 49 height 14
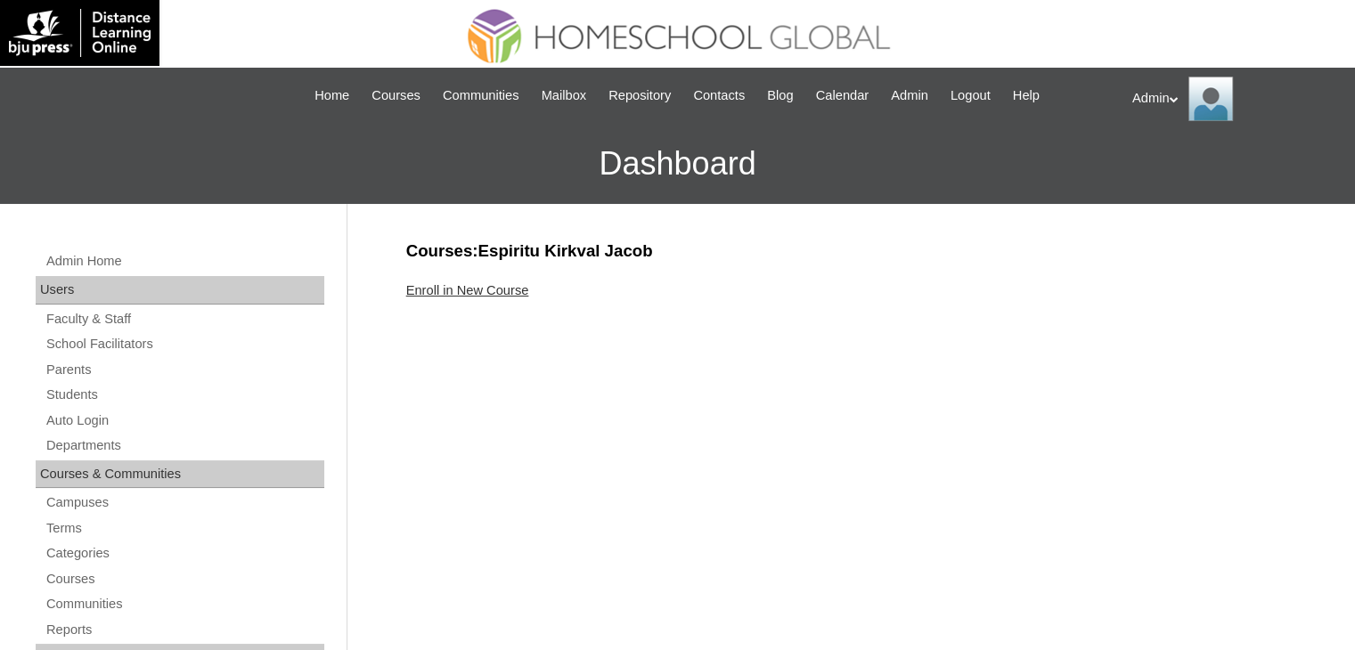
click at [521, 297] on link "Enroll in New Course" at bounding box center [467, 290] width 123 height 14
click at [516, 291] on link "Enroll in New Course" at bounding box center [467, 290] width 123 height 14
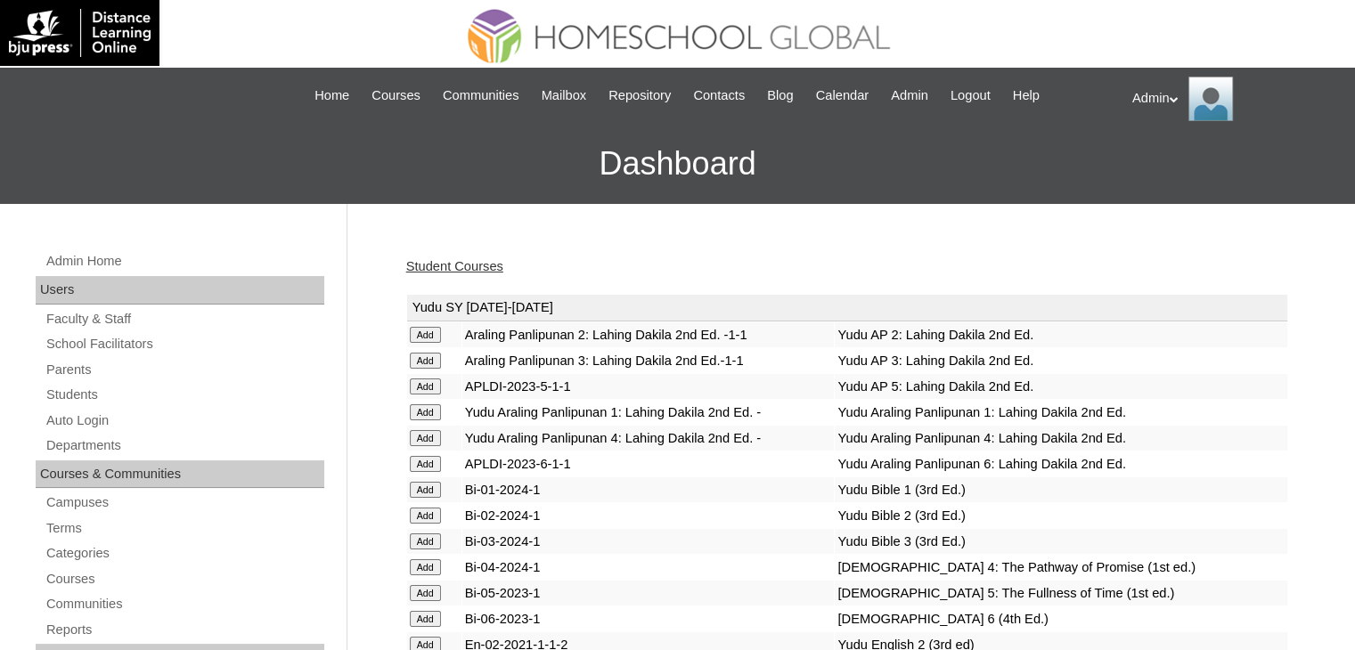
scroll to position [5043, 0]
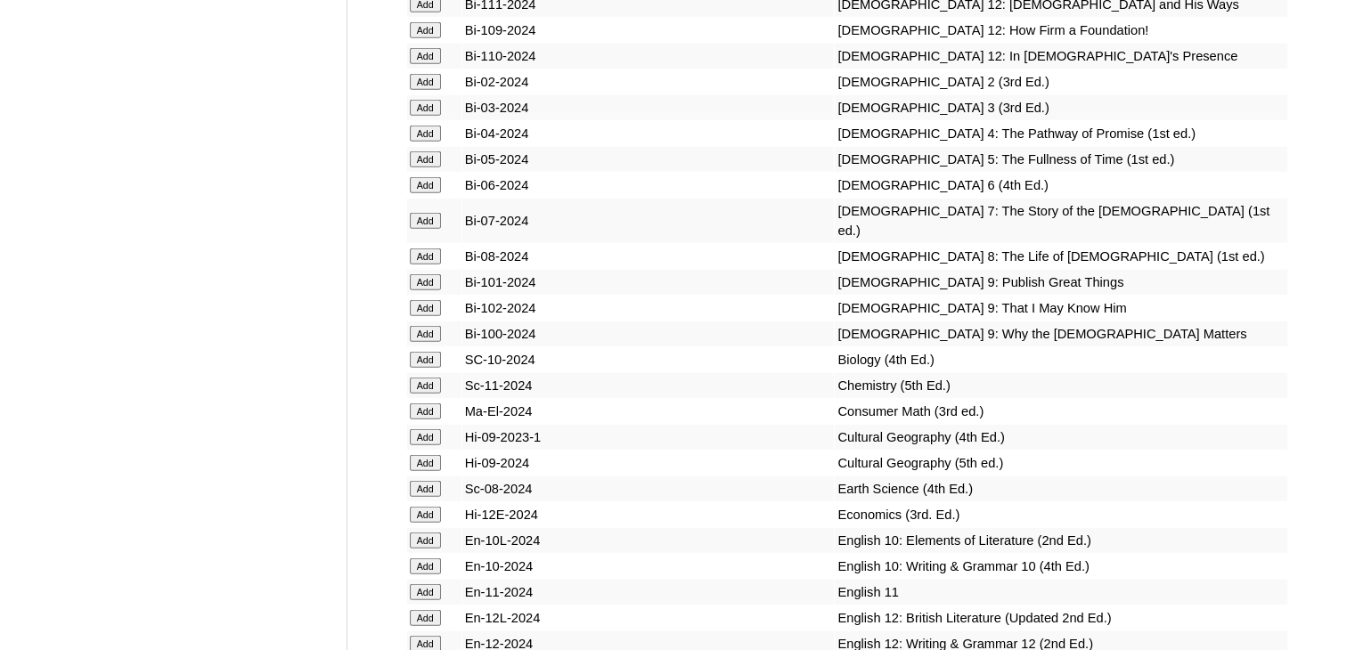
click at [431, 471] on input "Add" at bounding box center [425, 463] width 31 height 16
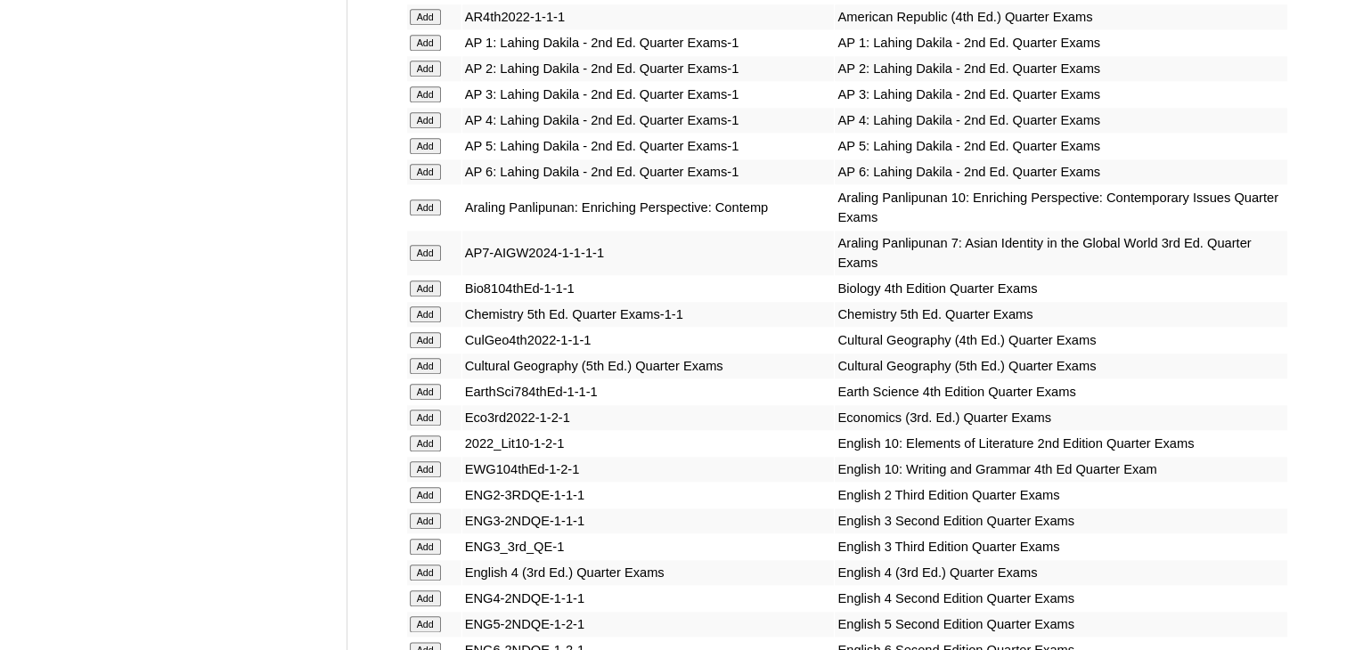
scroll to position [1921, 0]
click at [422, 358] on input "Add" at bounding box center [425, 366] width 31 height 16
click at [420, 358] on input "Add" at bounding box center [425, 366] width 31 height 16
click at [429, 358] on input "Add" at bounding box center [425, 366] width 31 height 16
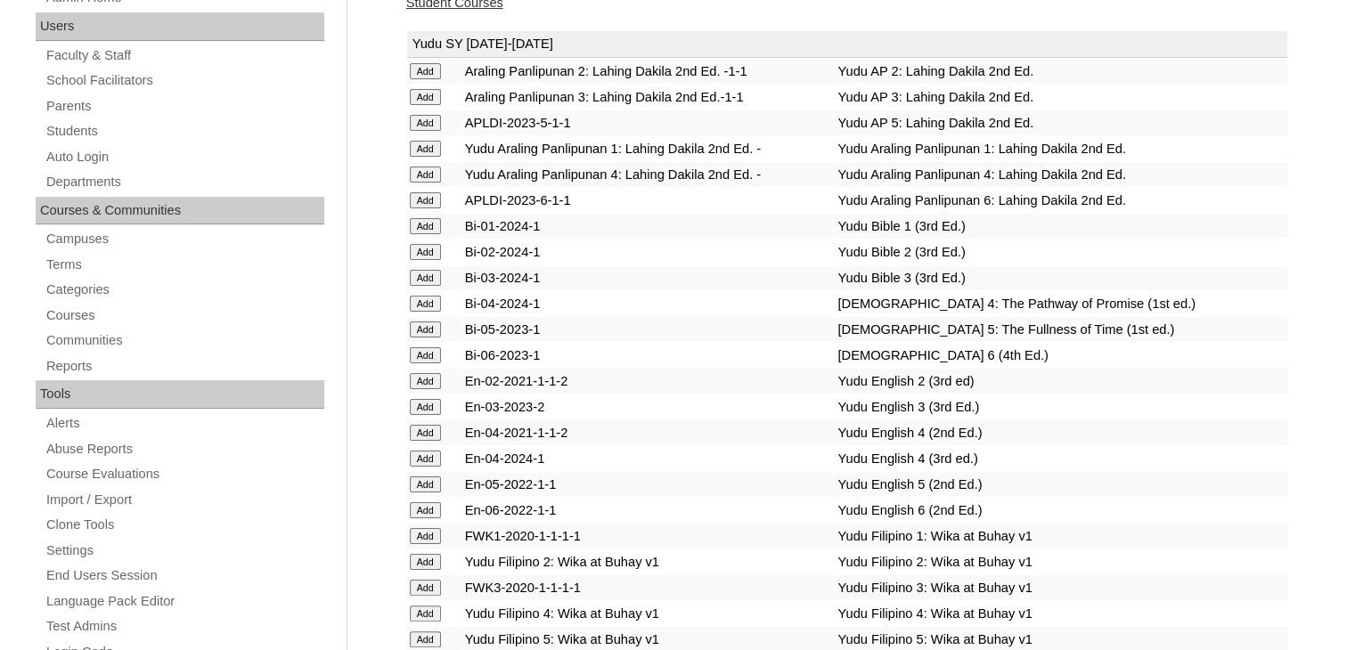
scroll to position [0, 0]
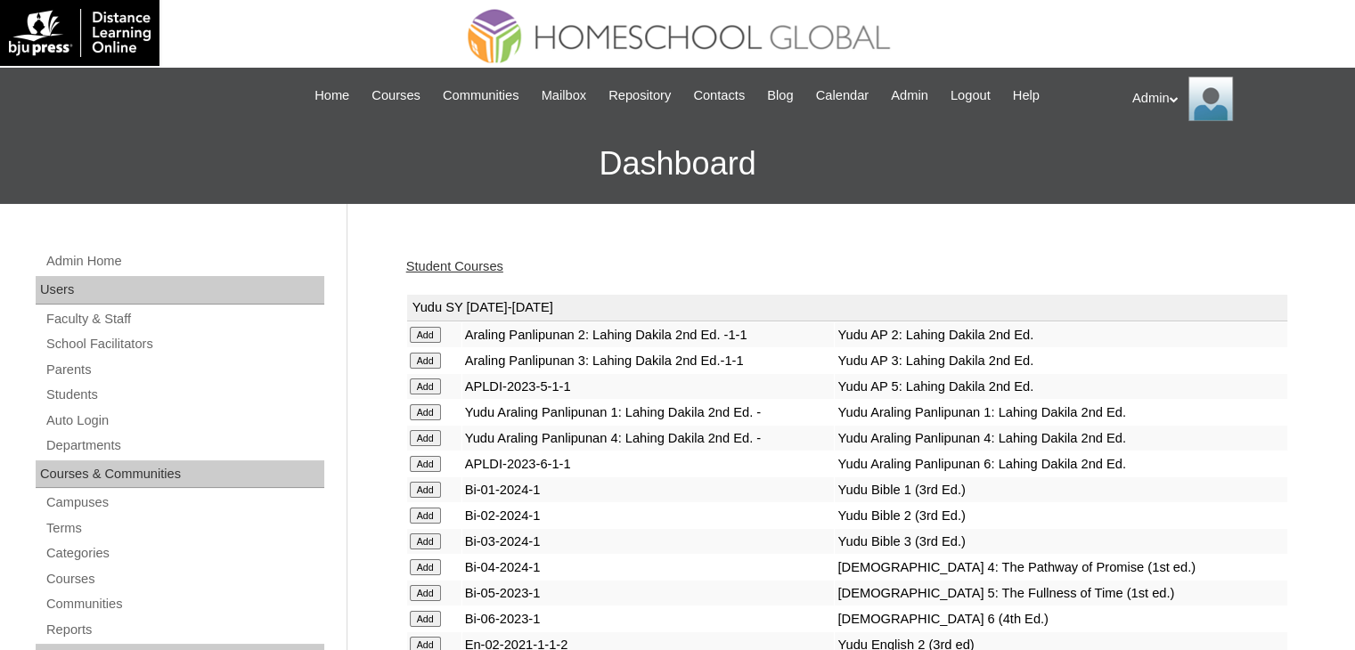
click at [457, 270] on link "Student Courses" at bounding box center [454, 266] width 97 height 14
